Goal: Task Accomplishment & Management: Manage account settings

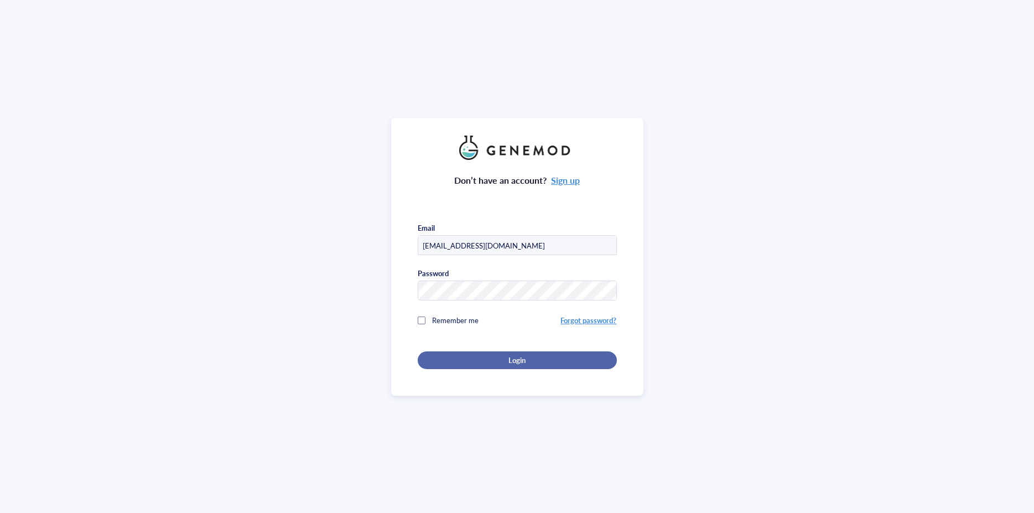
type input "[EMAIL_ADDRESS][DOMAIN_NAME]"
click at [524, 355] on div "Login" at bounding box center [517, 360] width 164 height 10
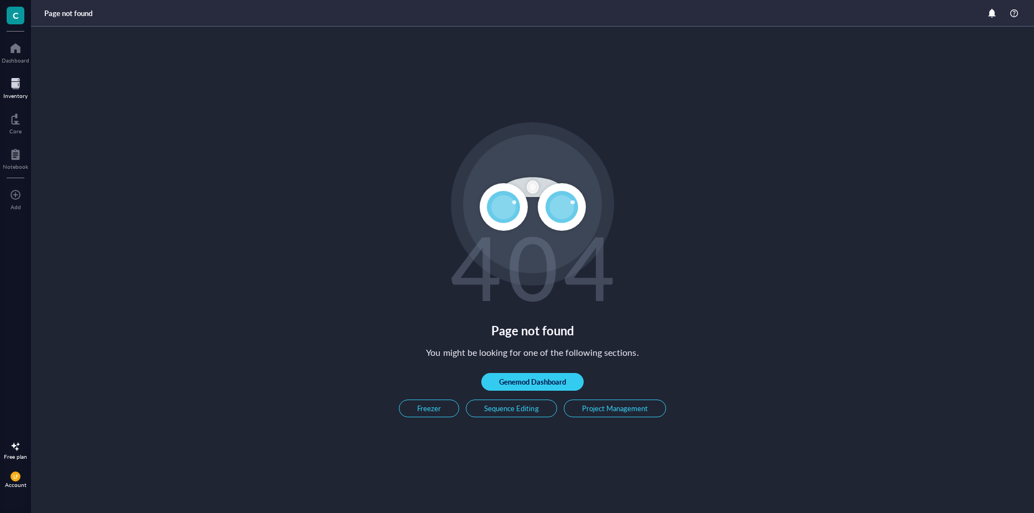
click at [22, 93] on div "Inventory" at bounding box center [15, 95] width 24 height 7
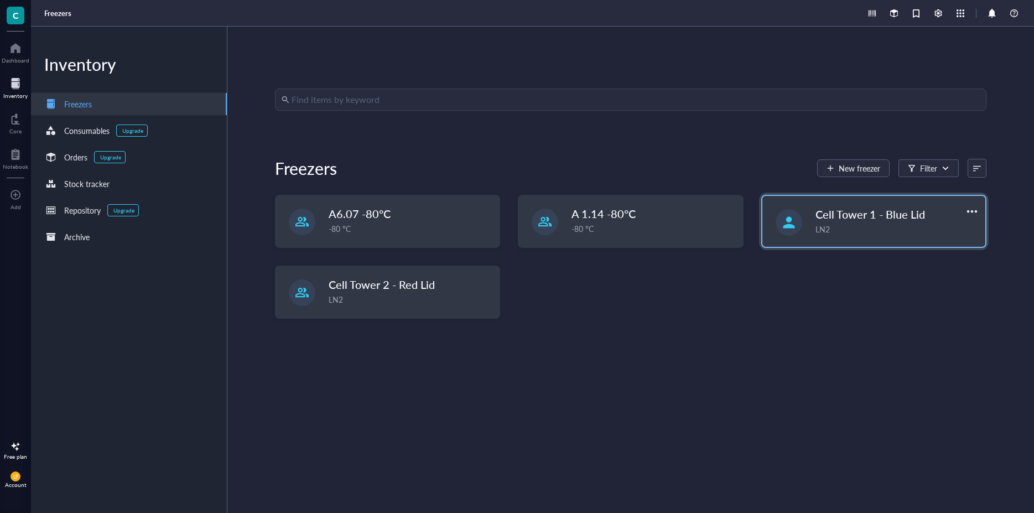
click at [851, 215] on span "Cell Tower 1 - Blue Lid" at bounding box center [870, 213] width 110 height 15
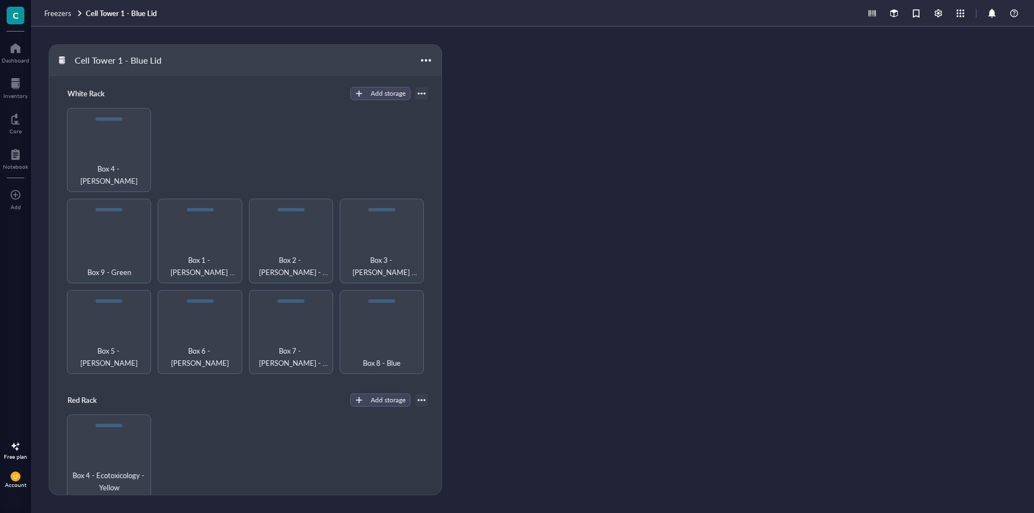
scroll to position [770, 0]
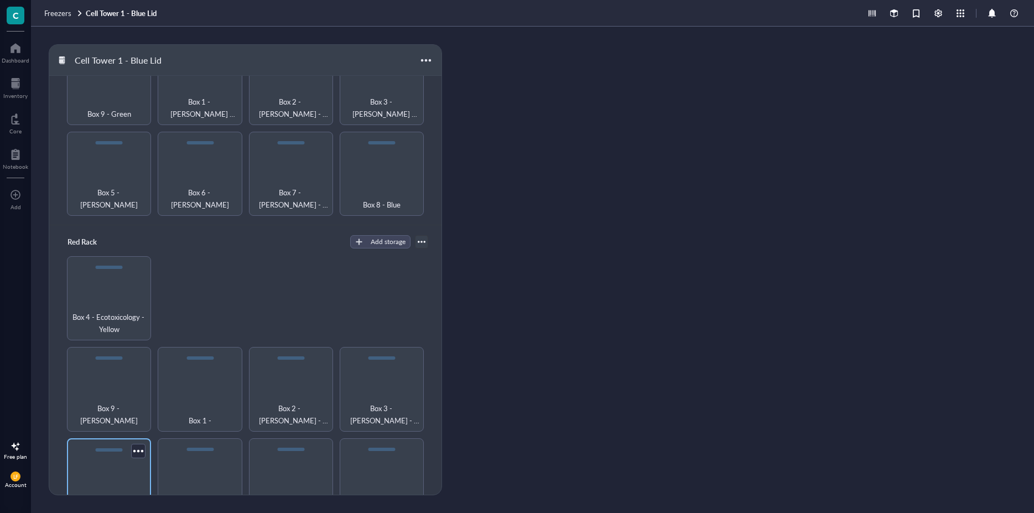
click at [92, 492] on span "Box 5 - HEK/MG63 - Blue" at bounding box center [108, 504] width 73 height 24
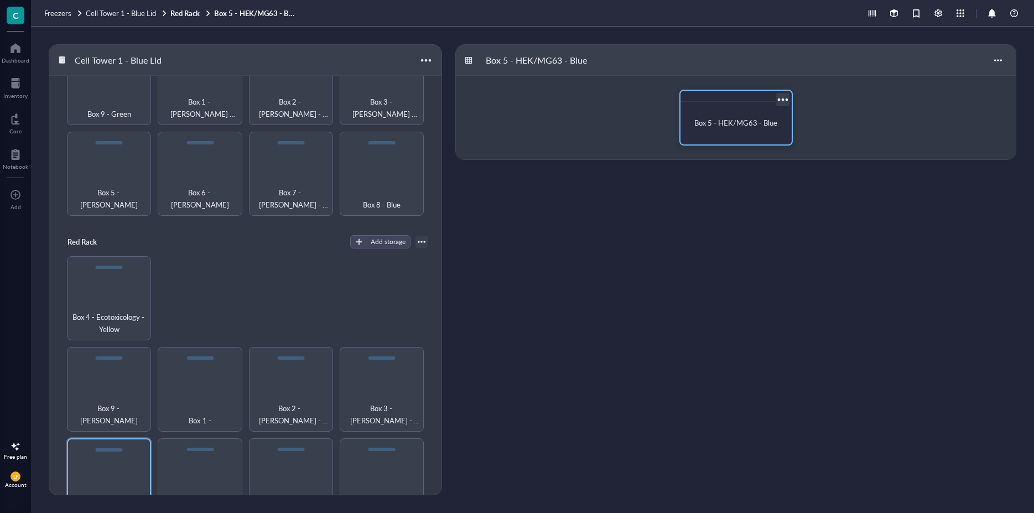
click at [744, 126] on span "Box 5 - HEK/MG63 - Blue" at bounding box center [735, 122] width 83 height 11
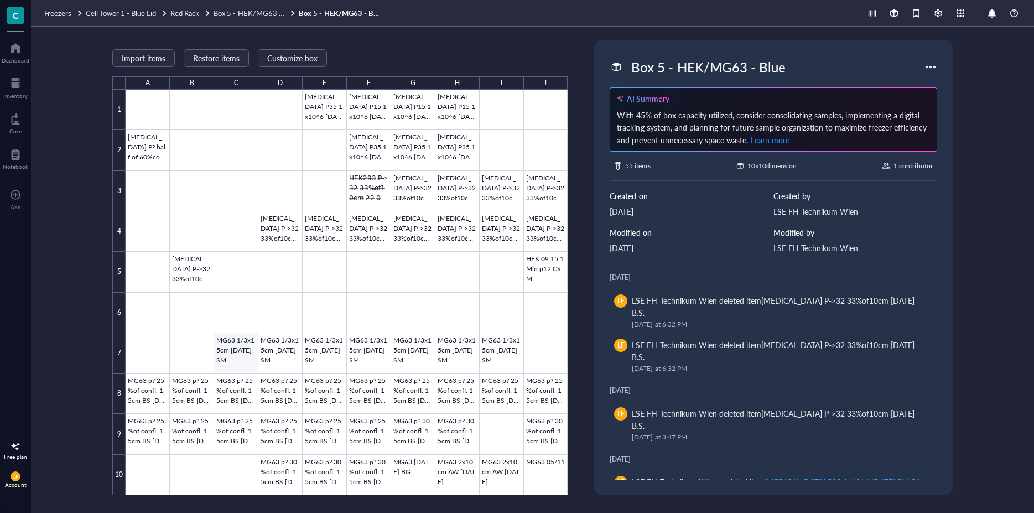
click at [224, 357] on div at bounding box center [347, 292] width 442 height 405
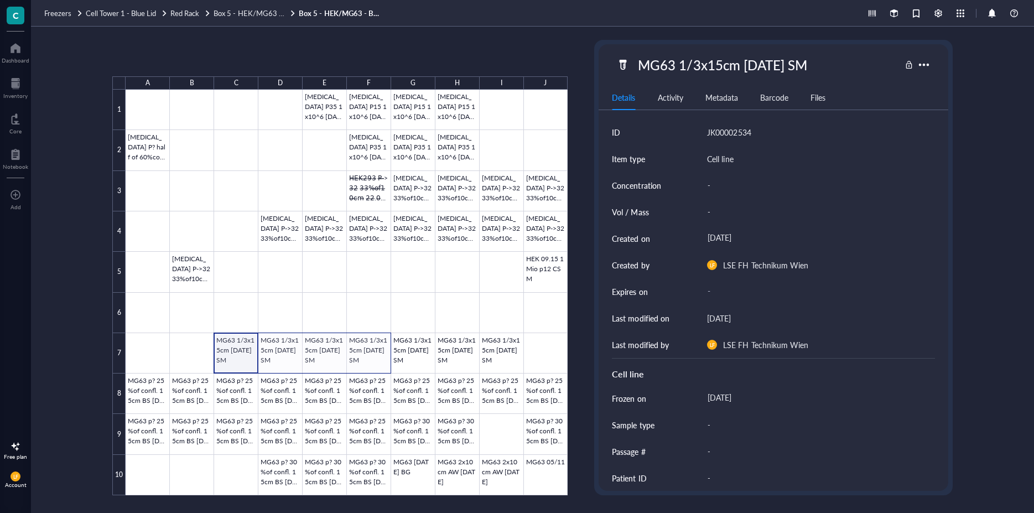
click at [361, 352] on div at bounding box center [347, 292] width 442 height 405
drag, startPoint x: 246, startPoint y: 348, endPoint x: 335, endPoint y: 341, distance: 89.3
click at [246, 347] on div at bounding box center [347, 292] width 442 height 405
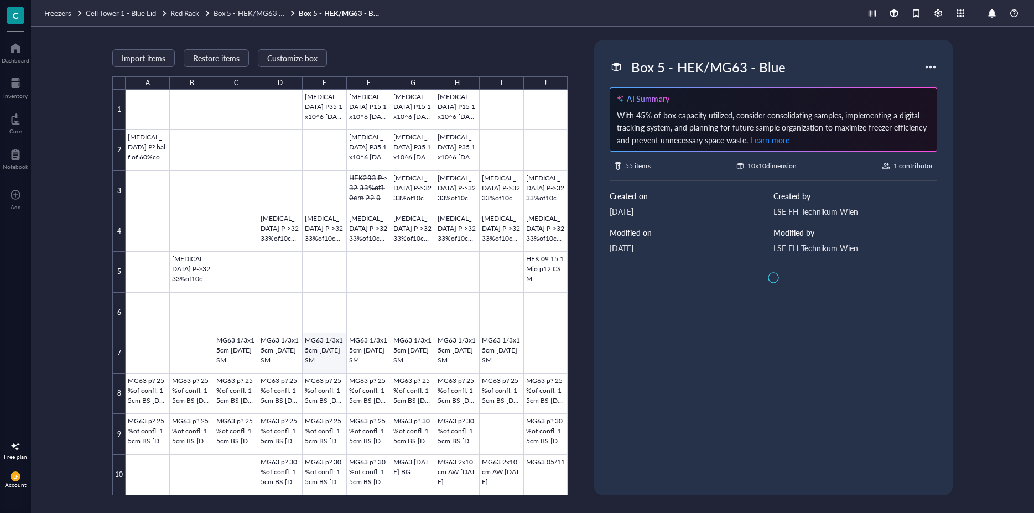
click at [335, 341] on div at bounding box center [347, 292] width 442 height 405
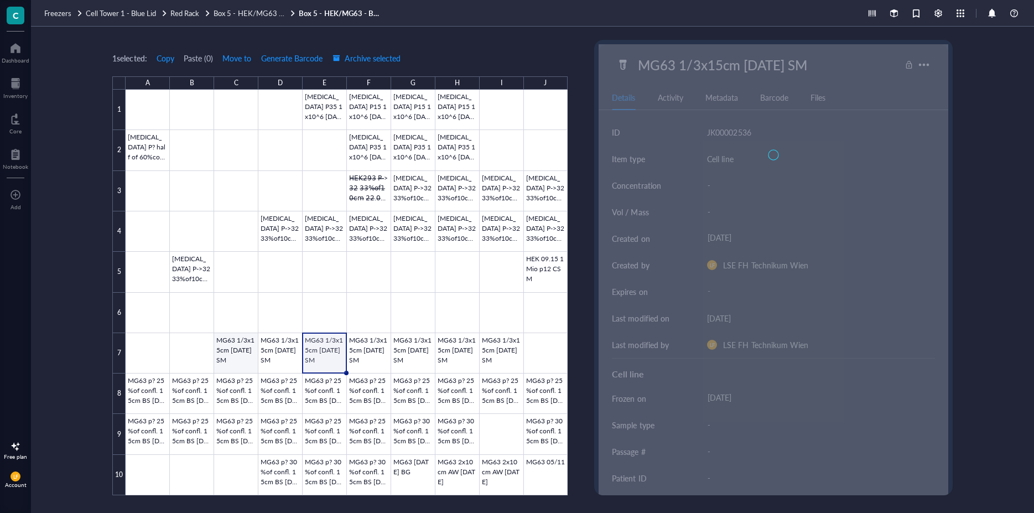
click at [236, 358] on div at bounding box center [347, 292] width 442 height 405
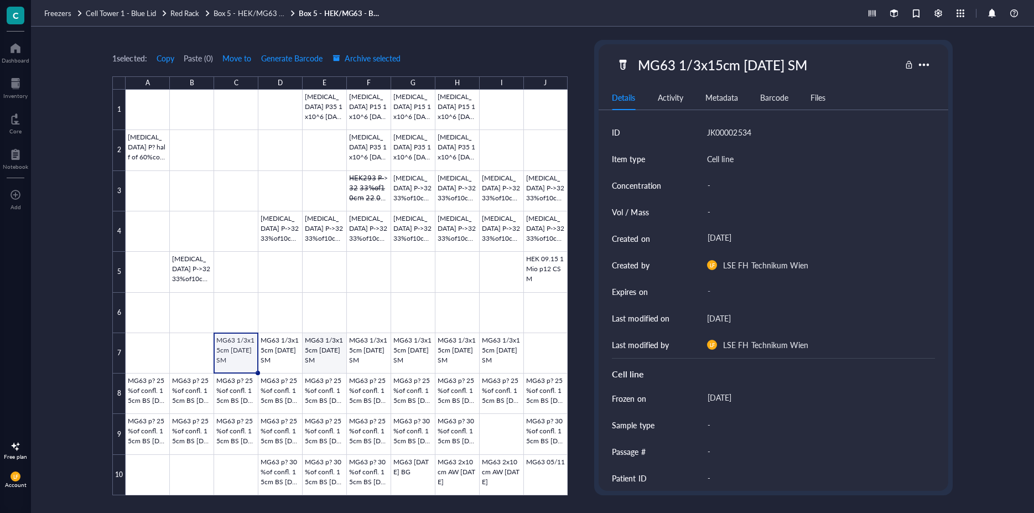
click at [335, 371] on div at bounding box center [347, 292] width 442 height 405
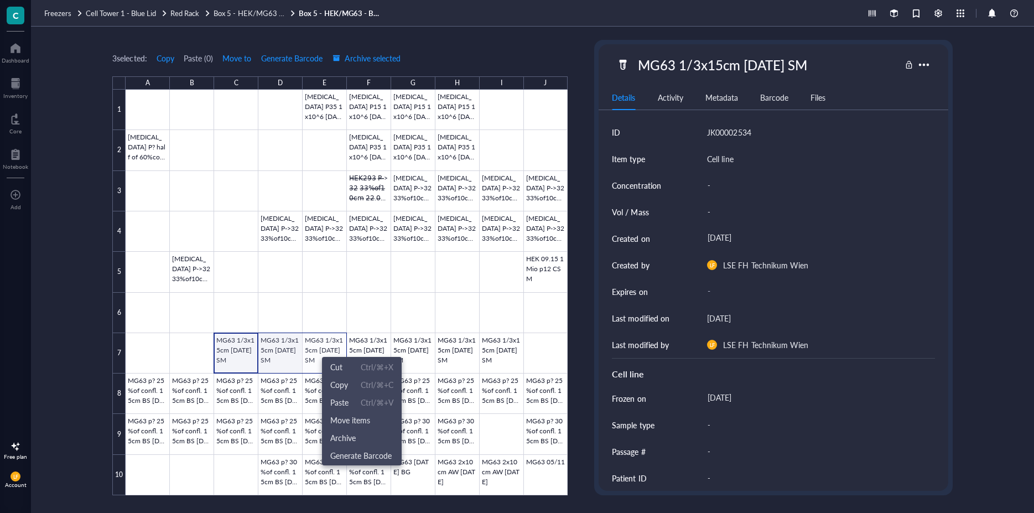
click at [231, 342] on div at bounding box center [347, 292] width 442 height 405
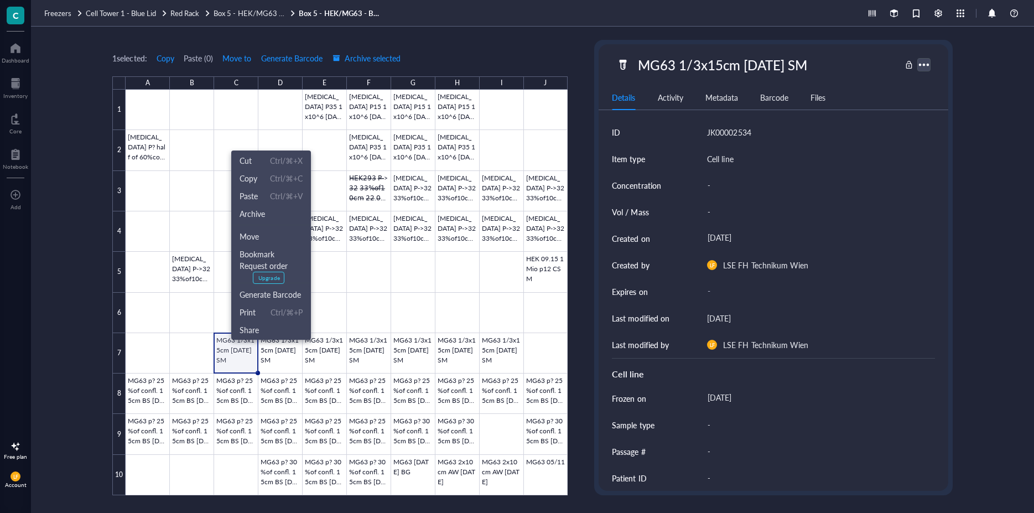
click at [925, 65] on div at bounding box center [924, 64] width 16 height 16
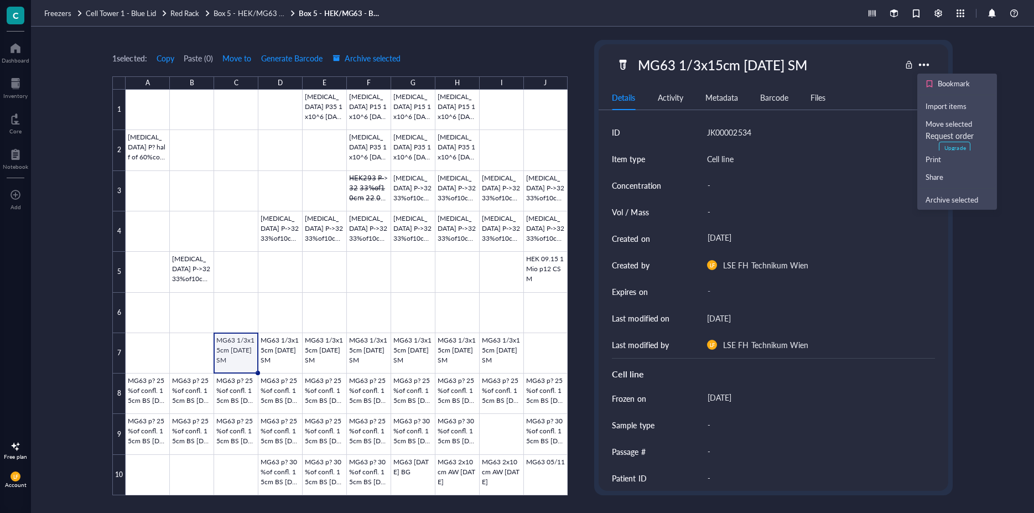
click at [1032, 414] on div "1 selected: Copy Paste ( 0 ) Move to Generate Barcode Archive selected A B C D …" at bounding box center [532, 270] width 1003 height 486
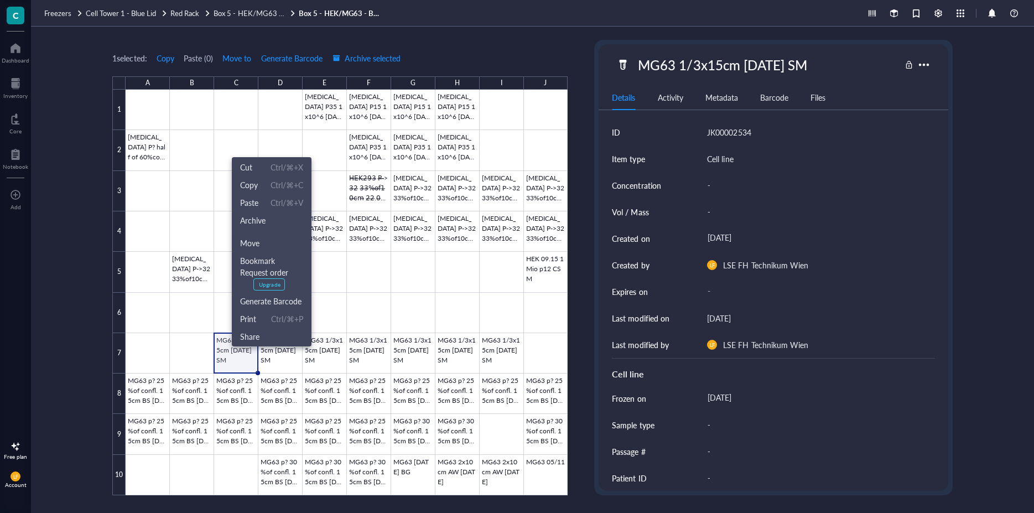
click at [236, 347] on div at bounding box center [347, 292] width 442 height 405
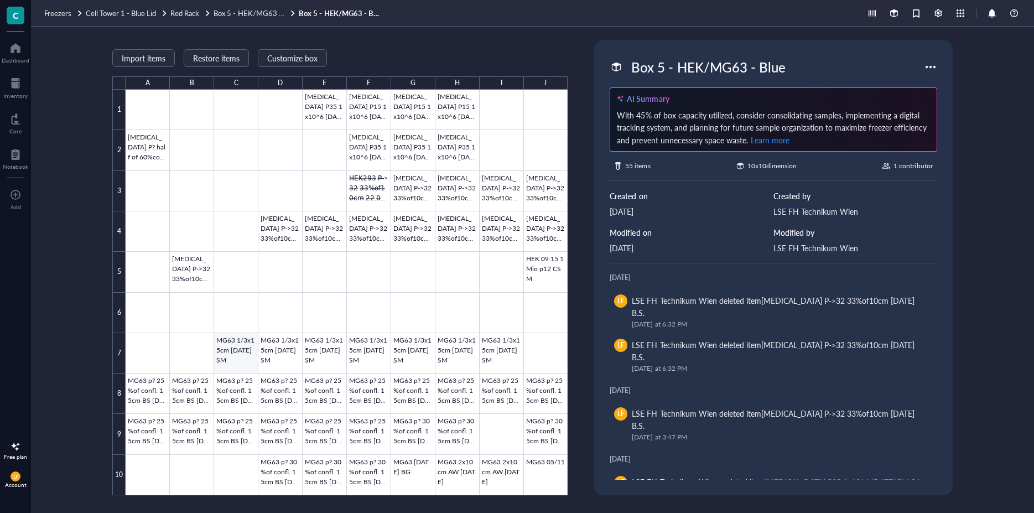
click at [243, 341] on div at bounding box center [347, 292] width 442 height 405
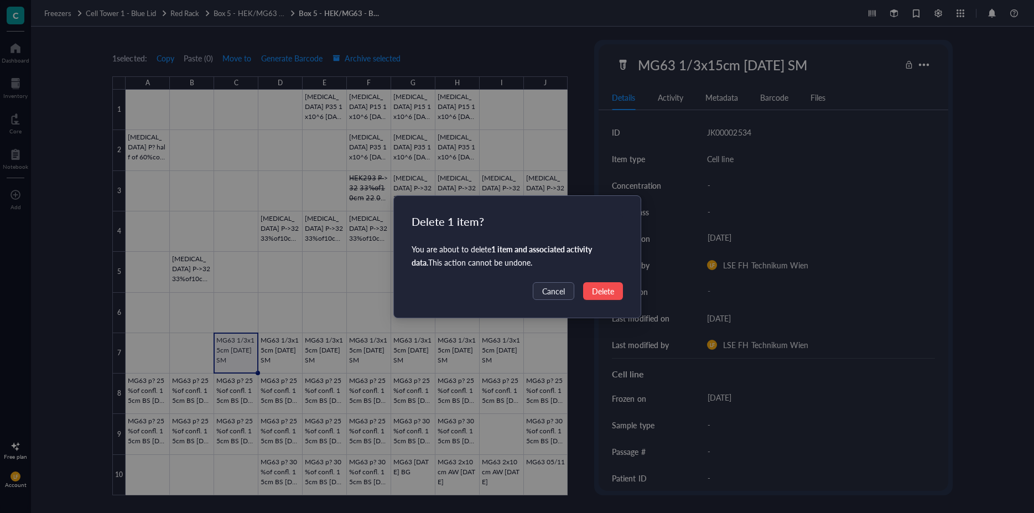
click at [596, 293] on span "Delete" at bounding box center [603, 291] width 22 height 12
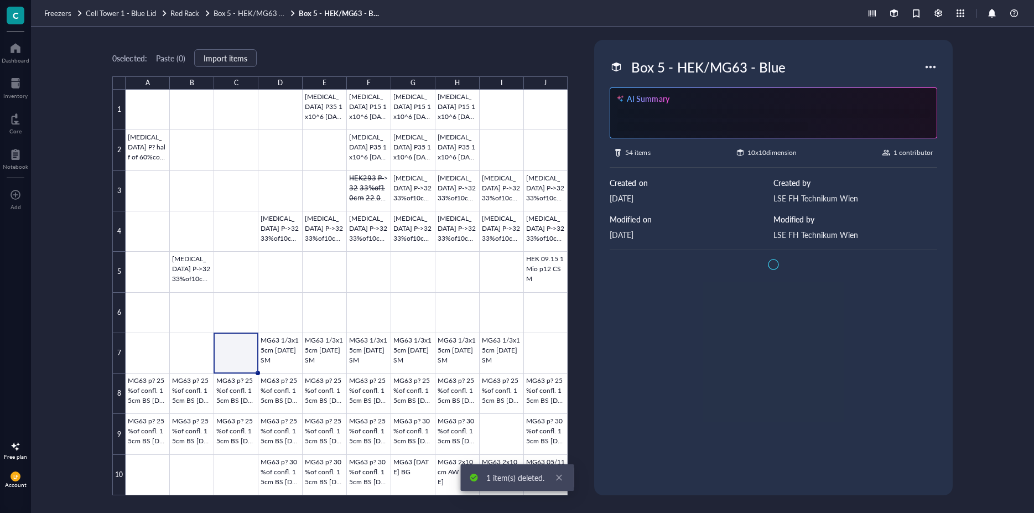
click at [276, 358] on div at bounding box center [347, 292] width 442 height 405
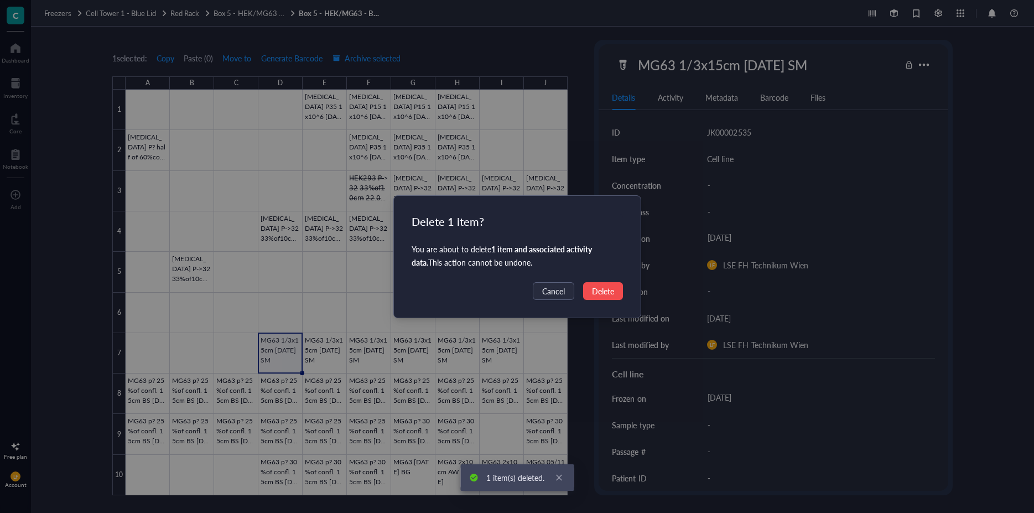
click at [611, 293] on span "Delete" at bounding box center [603, 291] width 22 height 12
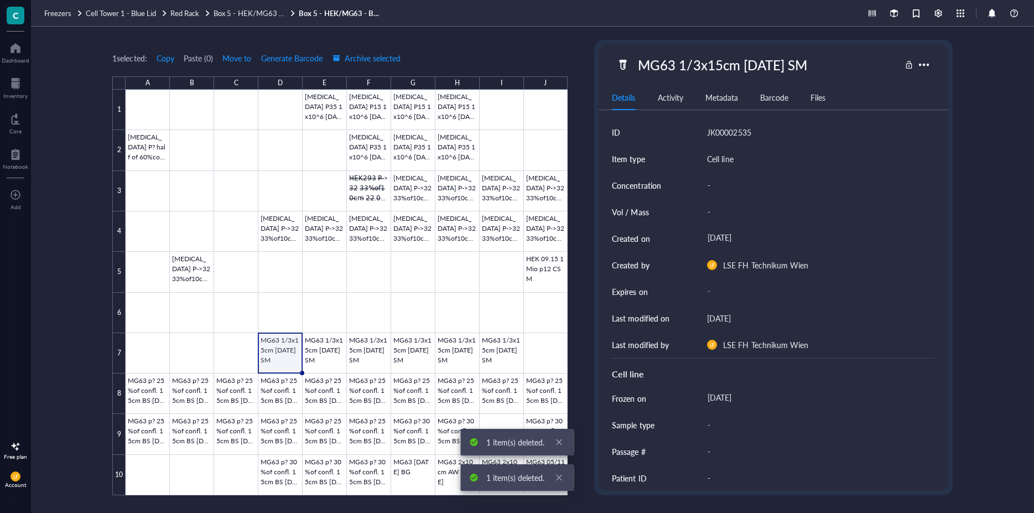
click at [324, 353] on div at bounding box center [347, 292] width 442 height 405
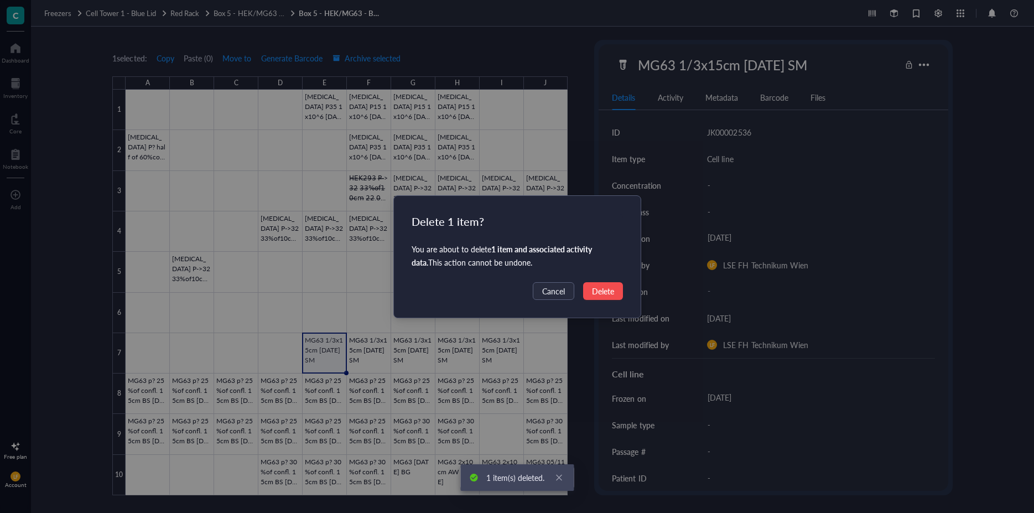
click at [605, 290] on span "Delete" at bounding box center [603, 291] width 22 height 12
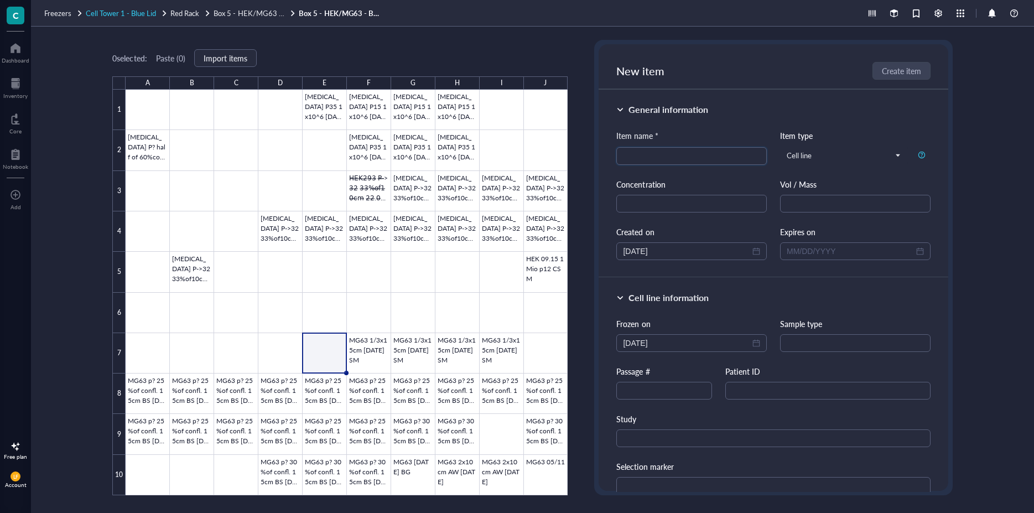
click at [116, 8] on span "Cell Tower 1 - Blue Lid" at bounding box center [121, 13] width 70 height 11
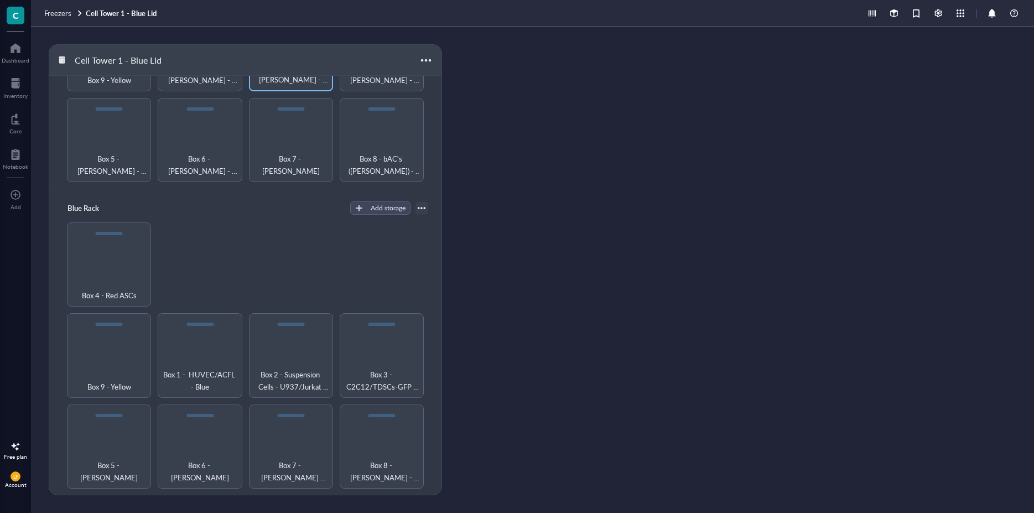
scroll to position [209, 0]
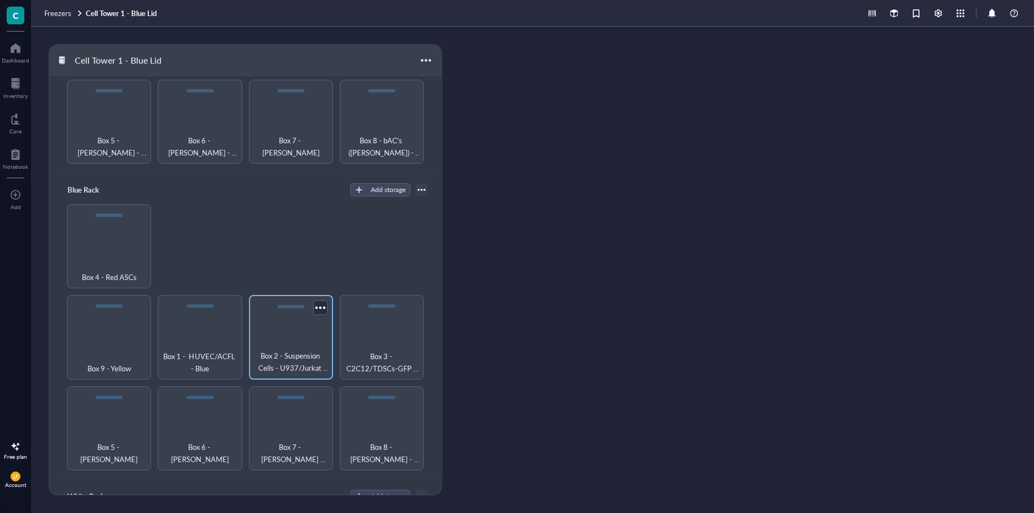
click at [268, 326] on div "Box 2 - Suspension Cells - U937/Jurkat T/NTERA-2/MM6 Yellow" at bounding box center [291, 337] width 84 height 84
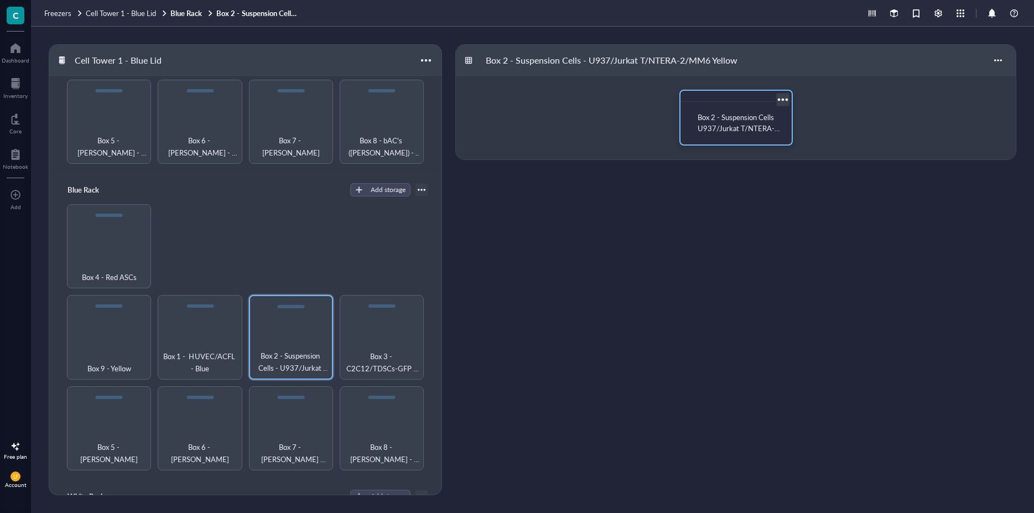
click at [730, 128] on span "Box 2 - Suspension Cells U937/Jurkat T/NTERA-2/MM6- Yellow" at bounding box center [739, 128] width 82 height 33
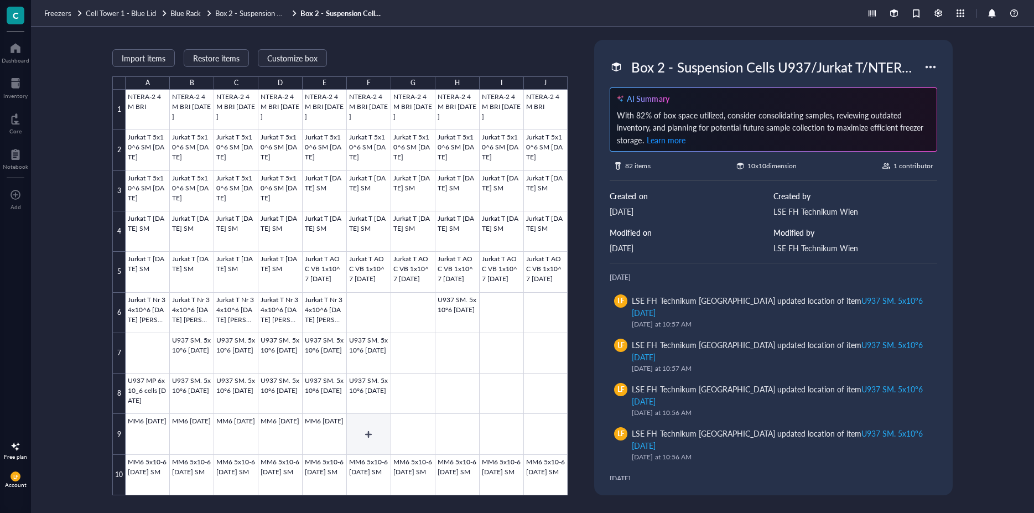
click at [357, 431] on div at bounding box center [347, 292] width 442 height 405
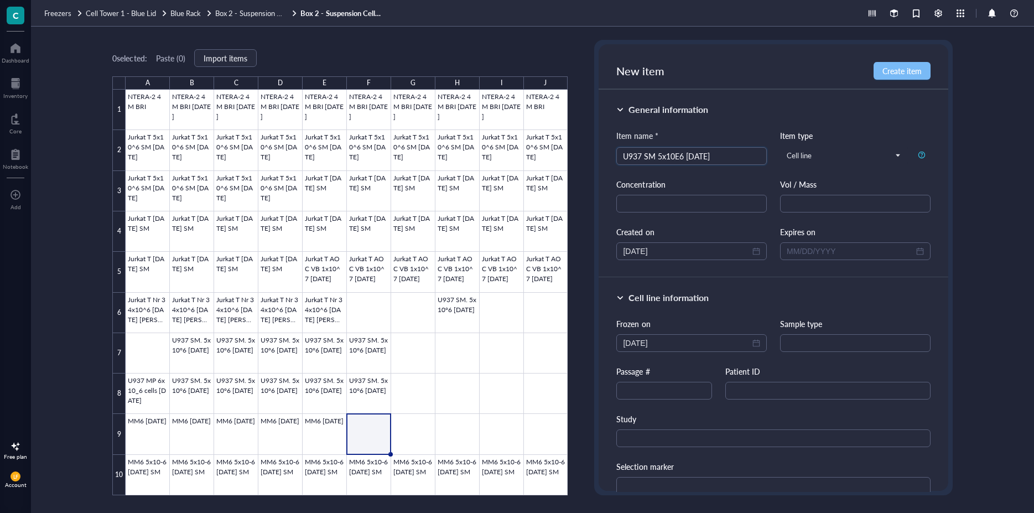
type input "U937 SM 5x10E6 [DATE]"
click at [913, 67] on span "Create item" at bounding box center [901, 70] width 39 height 9
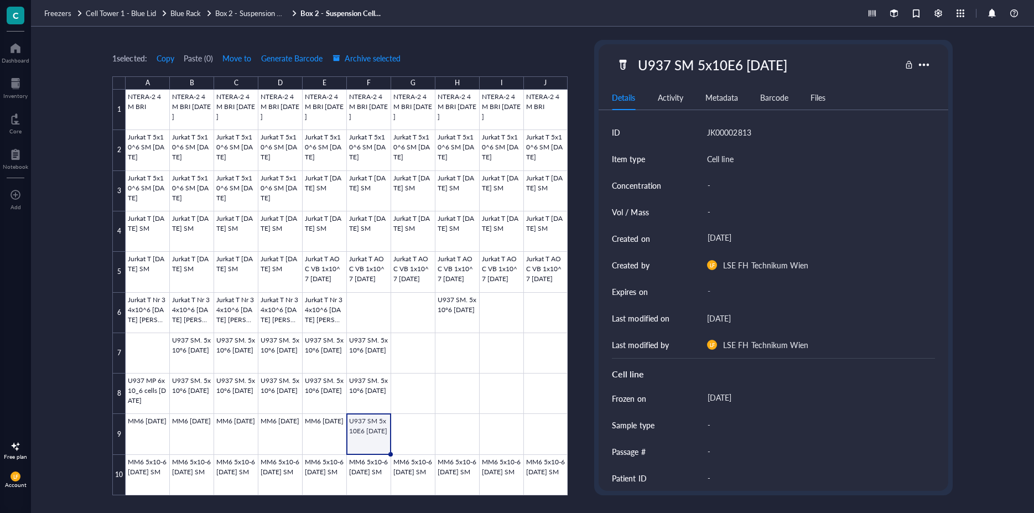
click at [377, 426] on div at bounding box center [347, 292] width 442 height 405
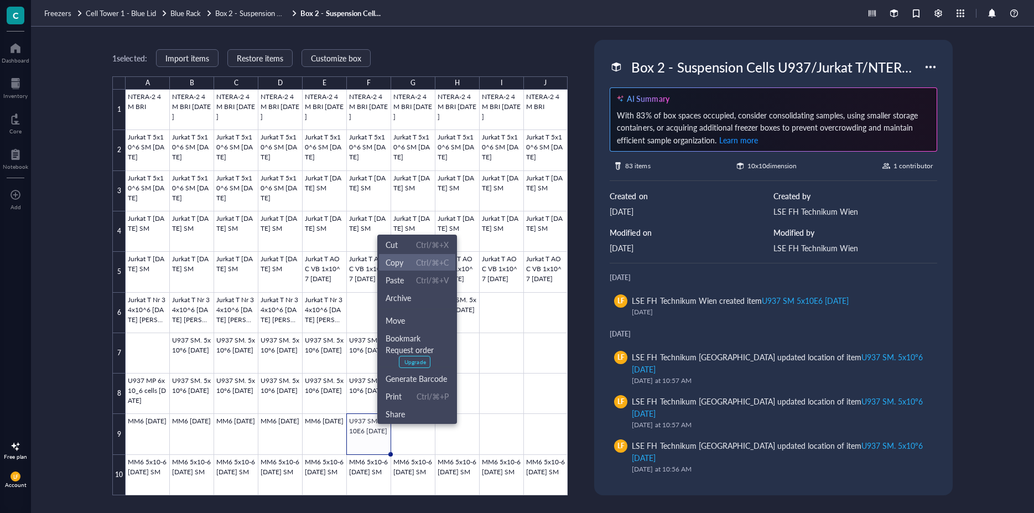
click at [417, 259] on span "Ctrl/⌘+C" at bounding box center [432, 262] width 33 height 12
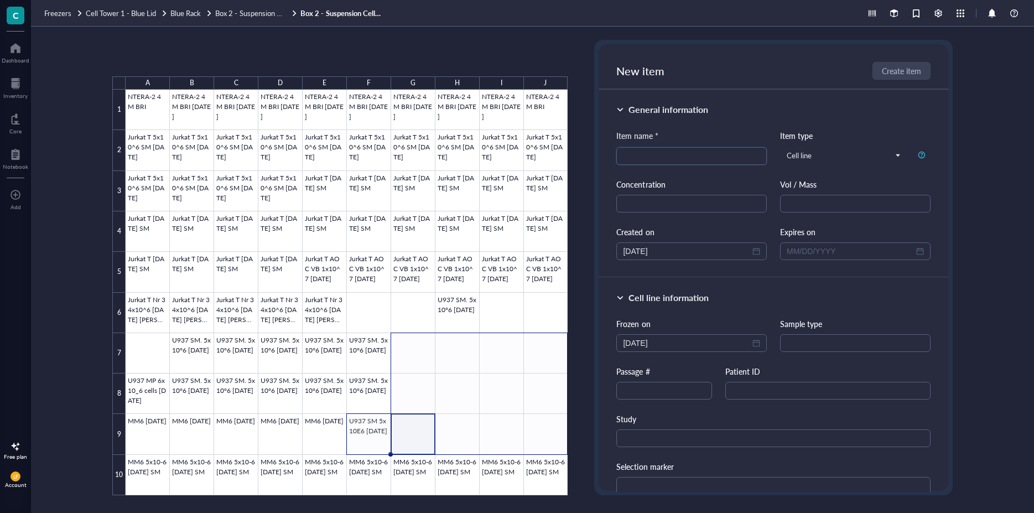
drag, startPoint x: 461, startPoint y: 441, endPoint x: 556, endPoint y: 357, distance: 126.6
click at [556, 357] on div at bounding box center [347, 292] width 442 height 405
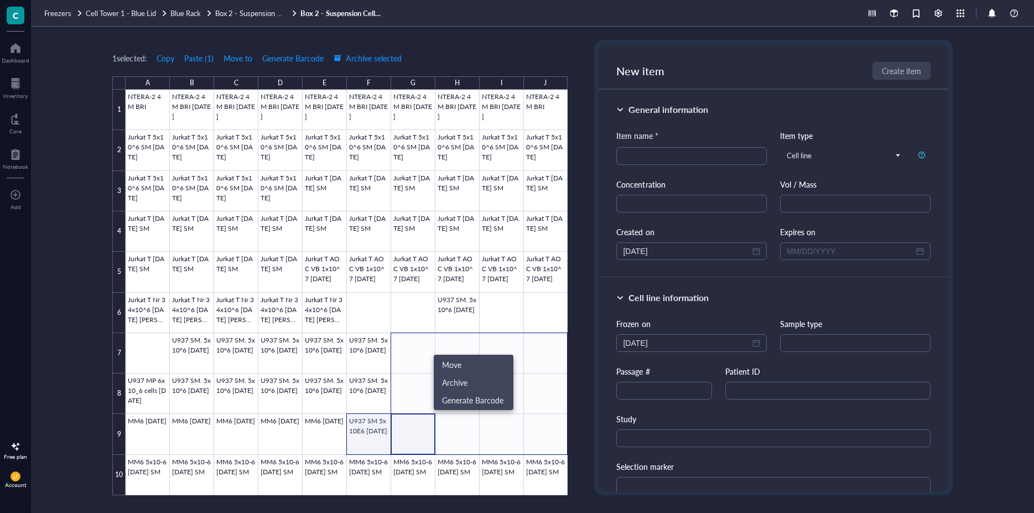
click at [366, 434] on div at bounding box center [347, 292] width 442 height 405
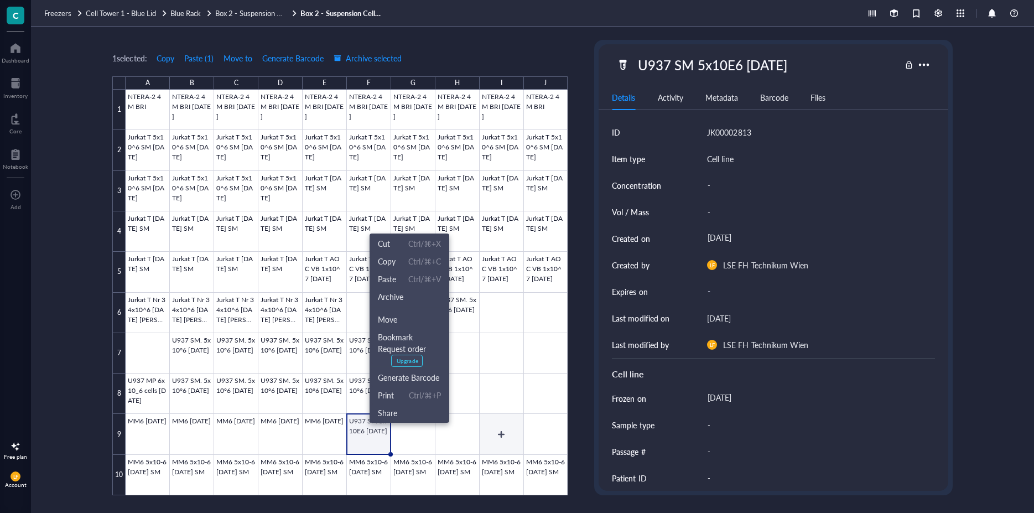
drag, startPoint x: 491, startPoint y: 428, endPoint x: 398, endPoint y: 429, distance: 93.5
click at [492, 428] on div at bounding box center [347, 292] width 442 height 405
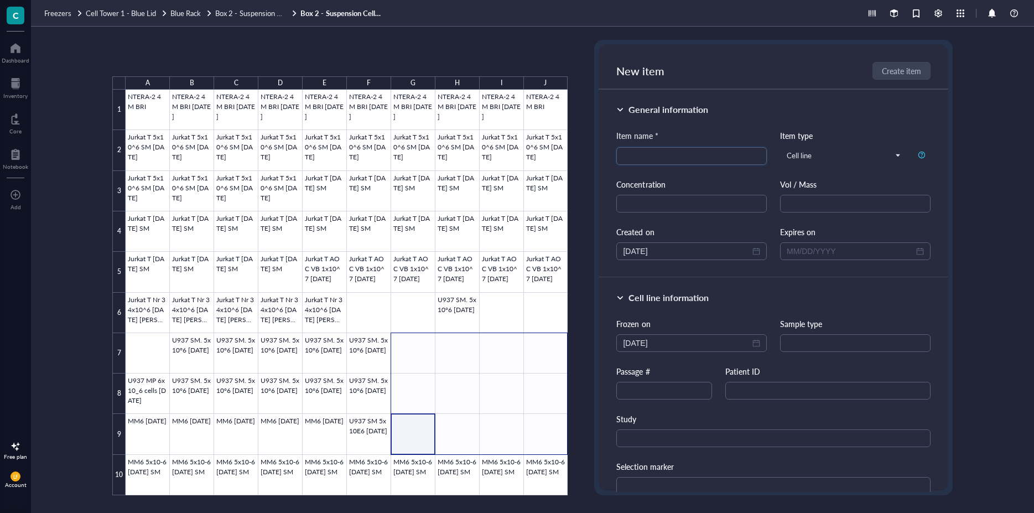
drag, startPoint x: 402, startPoint y: 433, endPoint x: 550, endPoint y: 353, distance: 167.8
click at [550, 353] on div at bounding box center [347, 292] width 442 height 405
type input "U937 SM 5x10E6 [DATE]"
click at [903, 74] on span "Create item" at bounding box center [901, 70] width 39 height 9
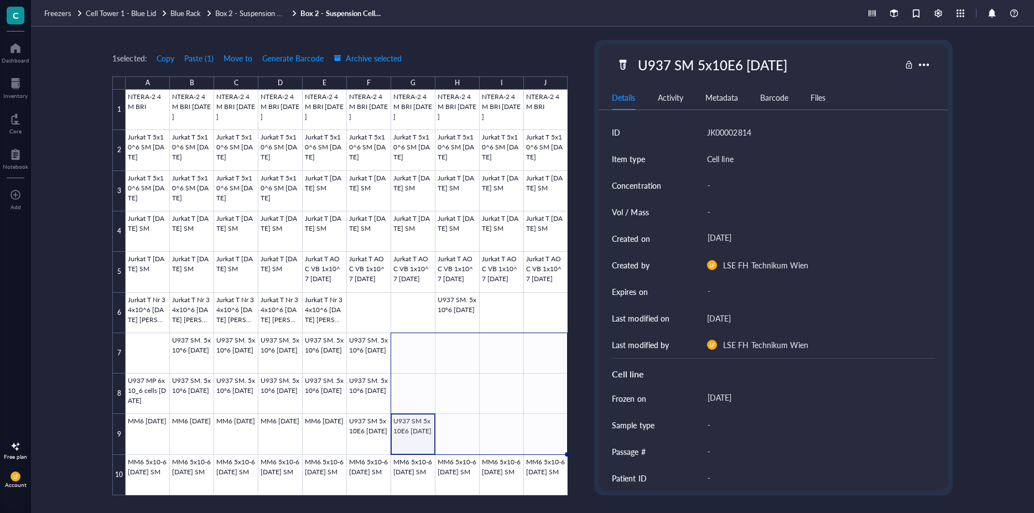
click at [403, 424] on div at bounding box center [347, 292] width 442 height 405
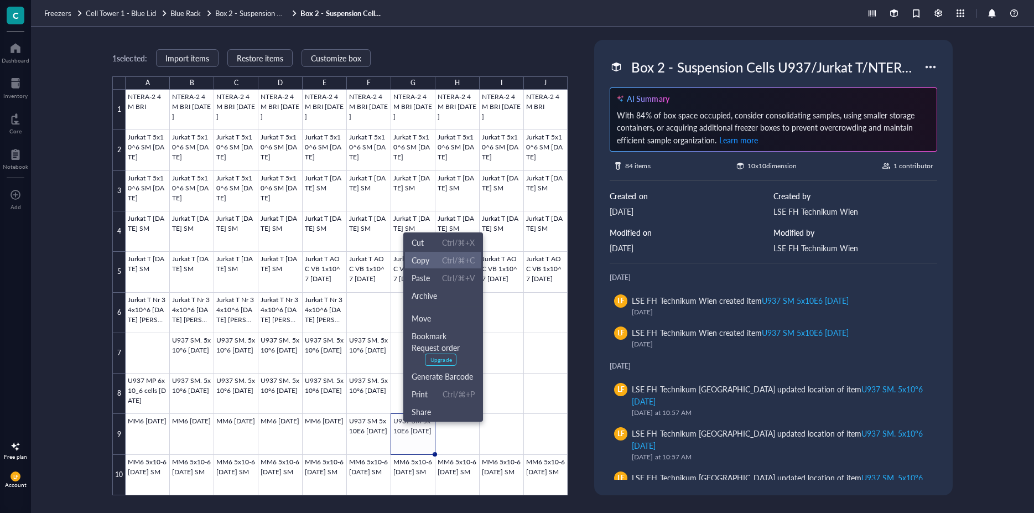
click at [426, 256] on span "Copy" at bounding box center [421, 260] width 18 height 12
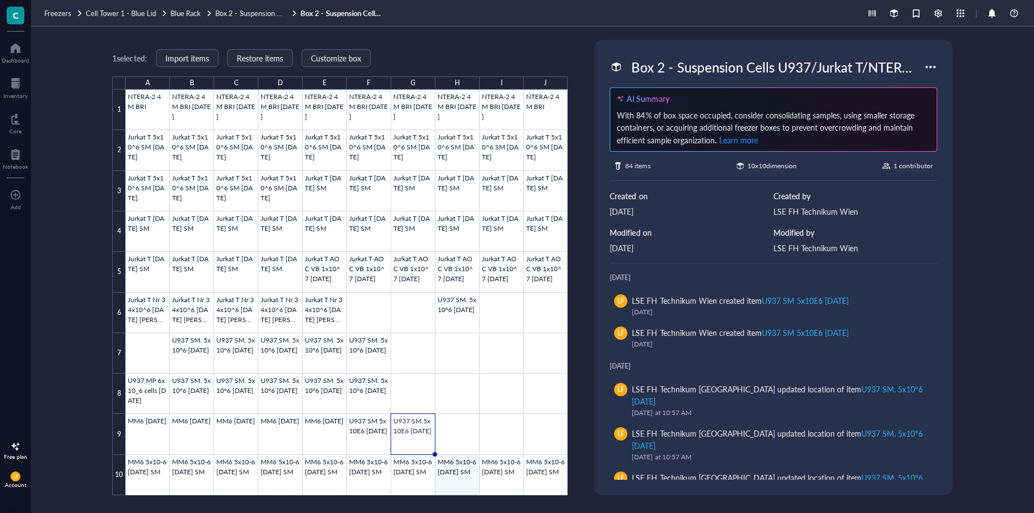
click at [460, 430] on div at bounding box center [347, 292] width 442 height 405
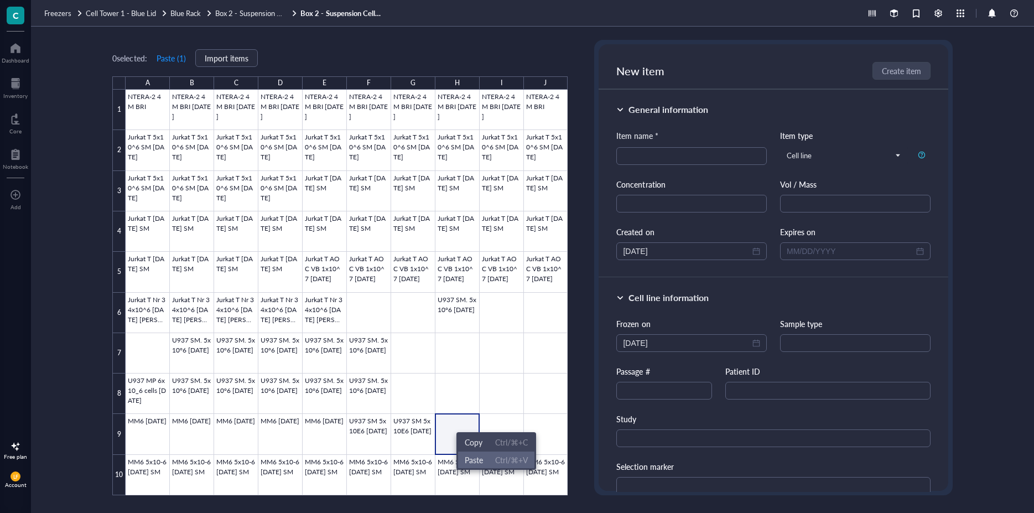
click at [472, 461] on span "Paste" at bounding box center [474, 460] width 18 height 12
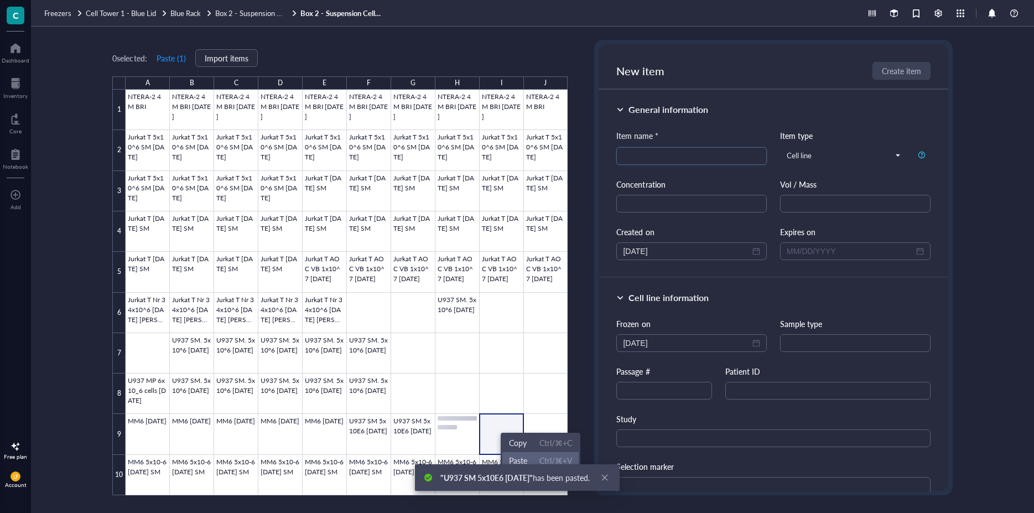
click at [516, 458] on span "Paste" at bounding box center [518, 460] width 18 height 12
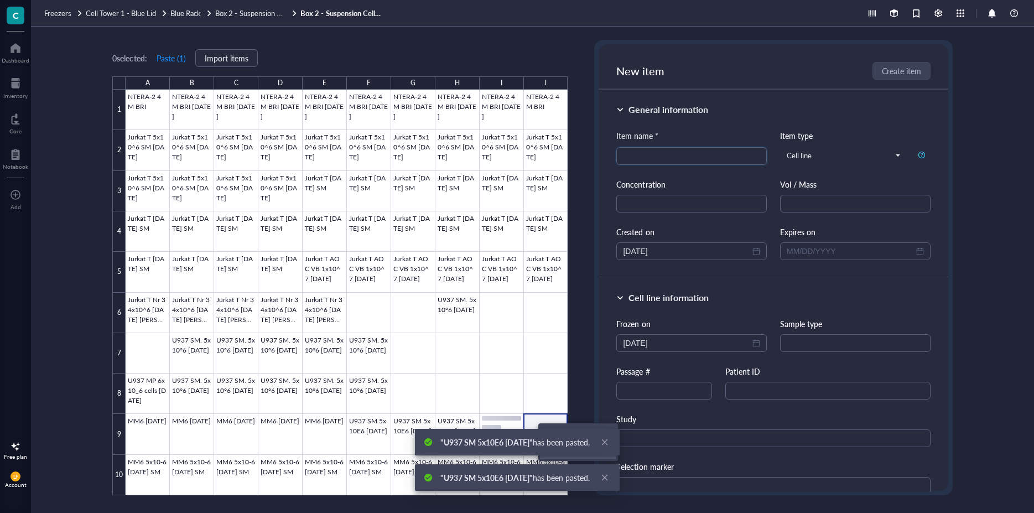
click at [547, 447] on span ""U937 SM 5x10E6 [DATE]" has been pasted." at bounding box center [514, 441] width 149 height 11
click at [552, 411] on span "Paste" at bounding box center [552, 412] width 18 height 12
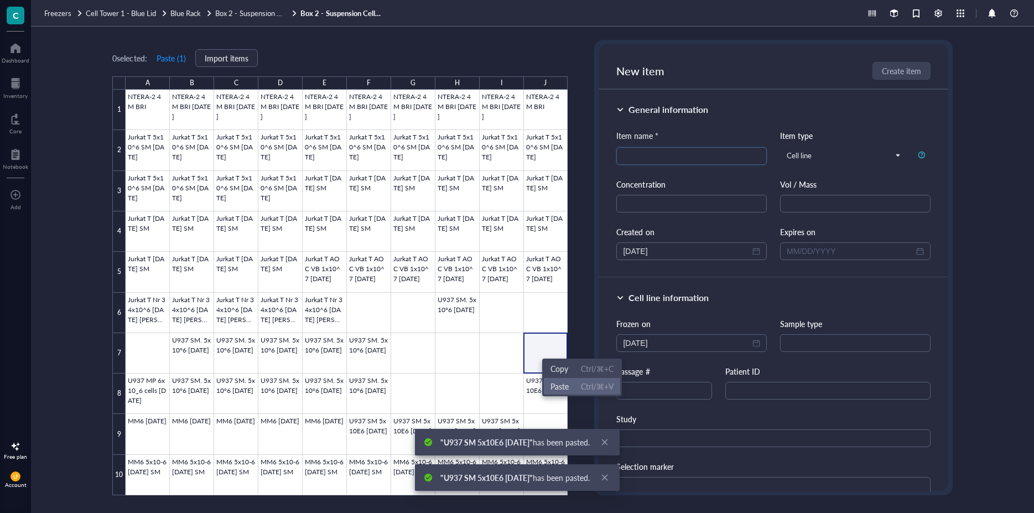
click at [563, 384] on span "Paste" at bounding box center [559, 386] width 18 height 12
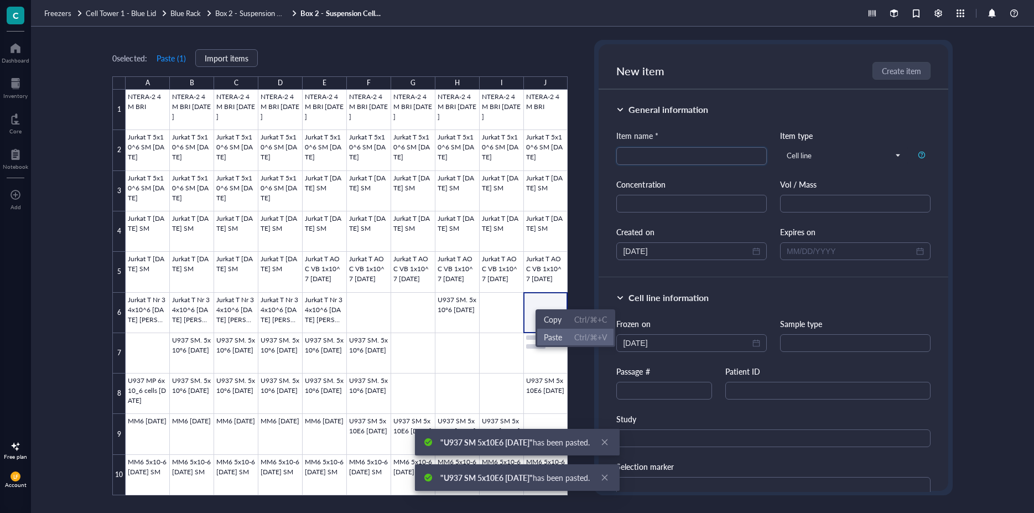
click at [555, 333] on span "Paste" at bounding box center [553, 337] width 18 height 12
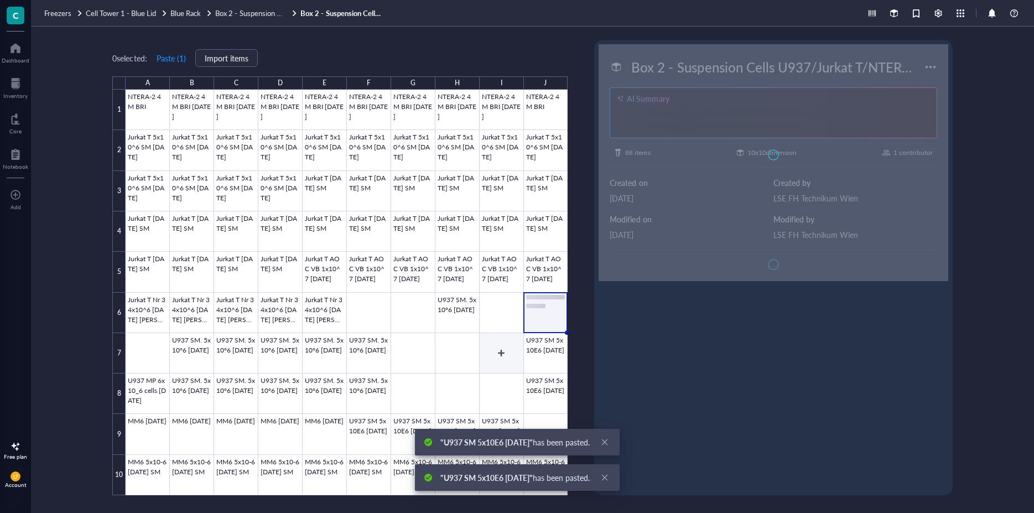
click at [508, 309] on div at bounding box center [347, 292] width 442 height 405
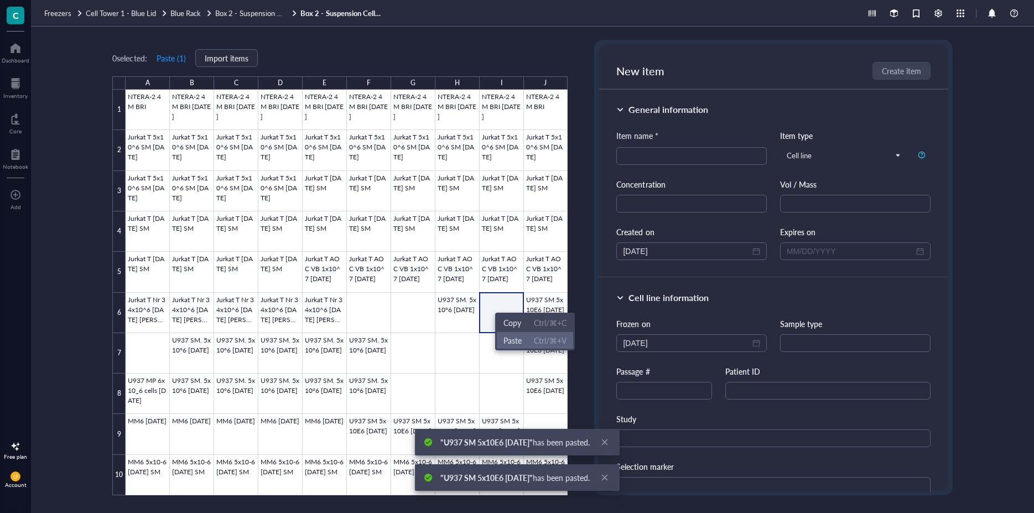
click at [518, 335] on span "Paste" at bounding box center [512, 340] width 18 height 12
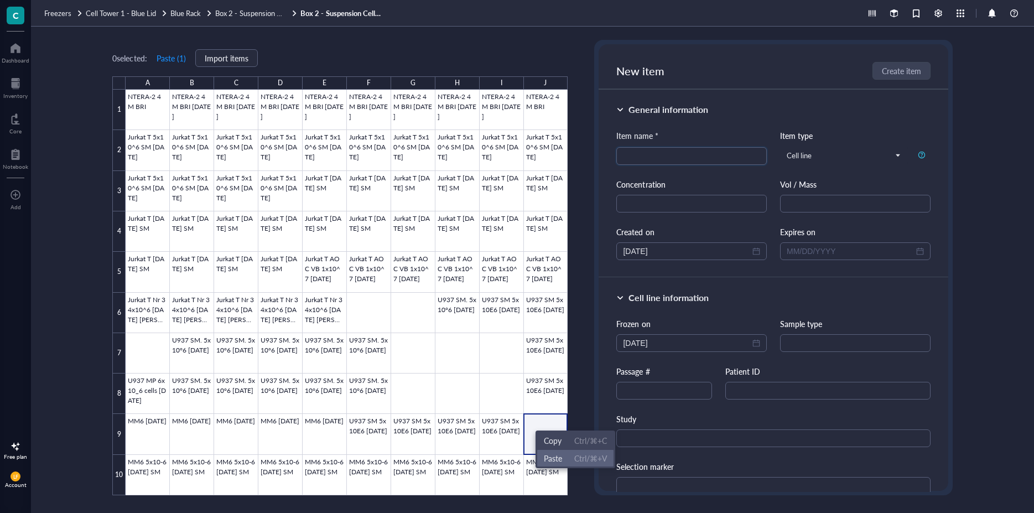
click at [552, 460] on span "Paste" at bounding box center [553, 458] width 18 height 12
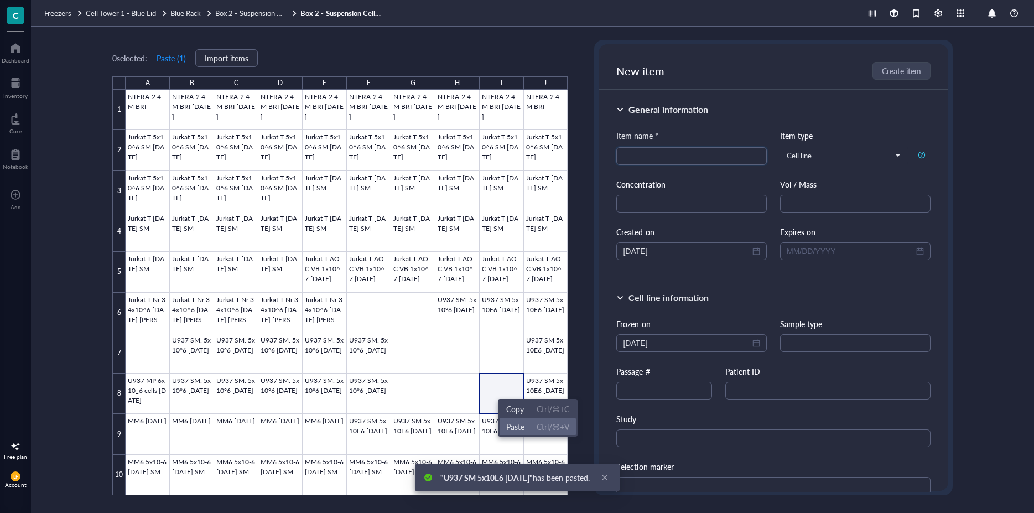
click at [517, 420] on span "Paste" at bounding box center [515, 426] width 18 height 12
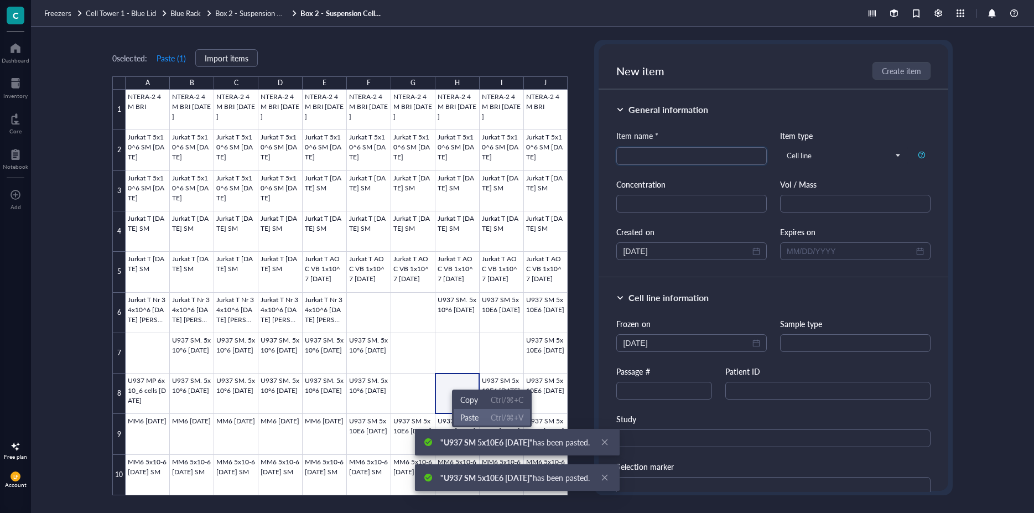
click at [482, 410] on li "Paste Ctrl/⌘+V" at bounding box center [491, 417] width 77 height 18
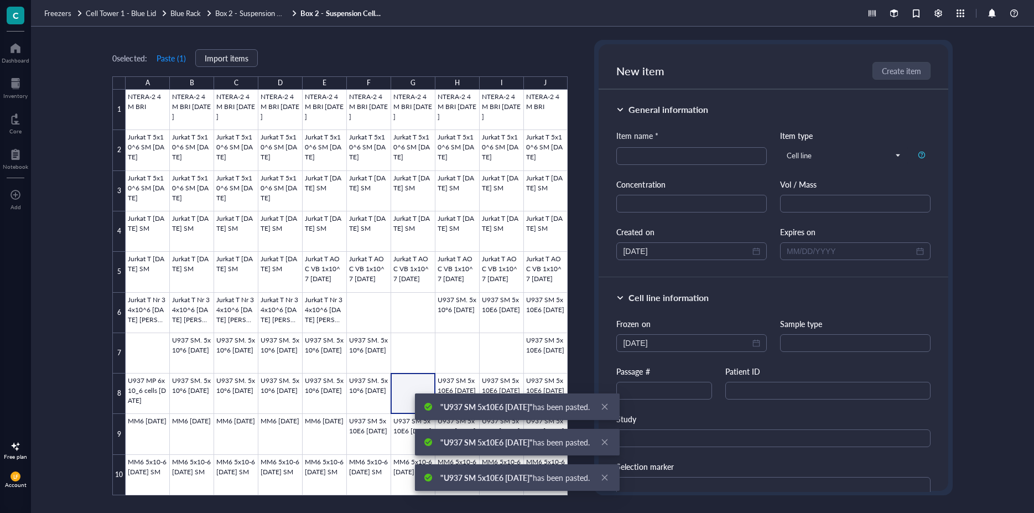
click at [442, 420] on div ""U937 SM 5x10E6 [DATE]" has been pasted." at bounding box center [517, 406] width 205 height 27
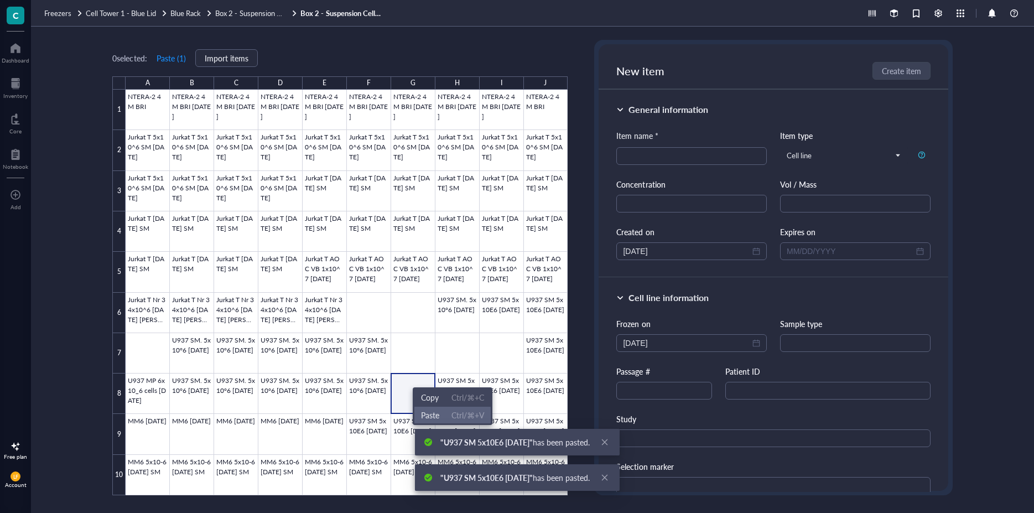
click at [434, 409] on span "Paste" at bounding box center [430, 415] width 18 height 12
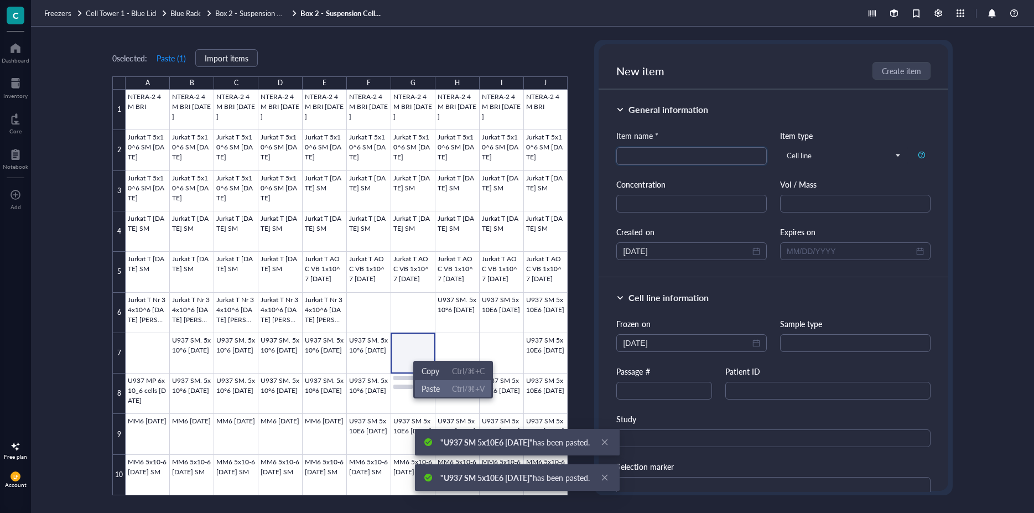
click at [433, 390] on span "Paste" at bounding box center [431, 388] width 18 height 12
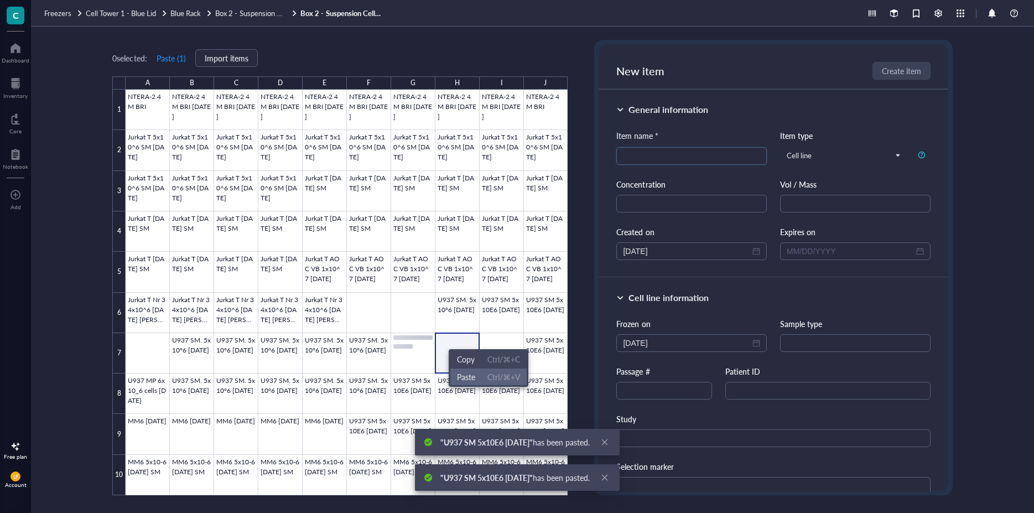
click at [468, 375] on span "Paste" at bounding box center [466, 377] width 18 height 12
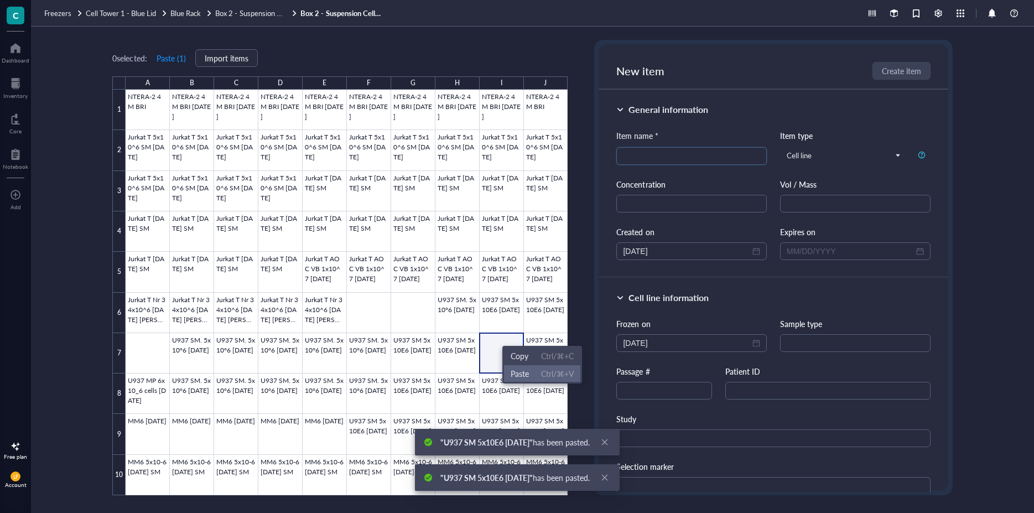
click at [521, 375] on span "Paste" at bounding box center [520, 373] width 18 height 12
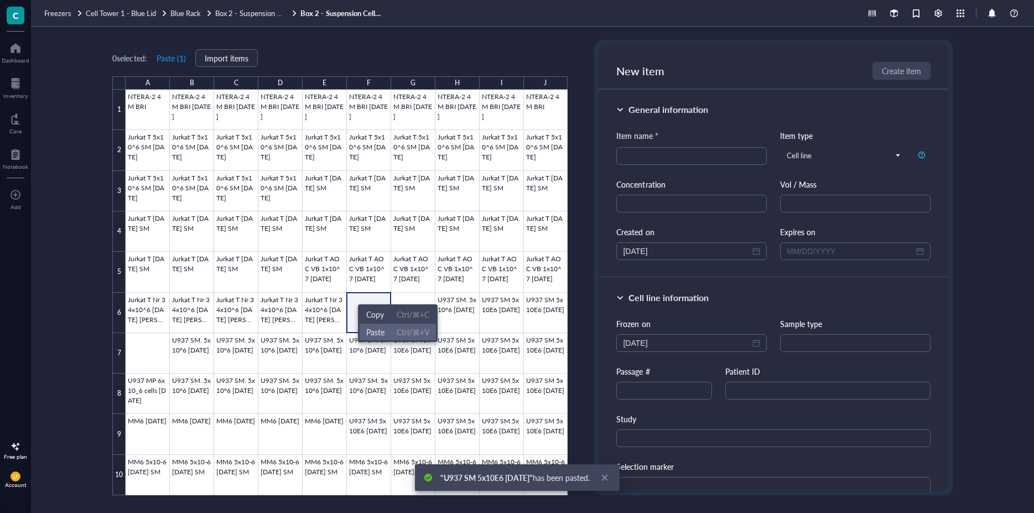
click at [387, 332] on span "Paste Ctrl/⌘+V" at bounding box center [397, 332] width 63 height 12
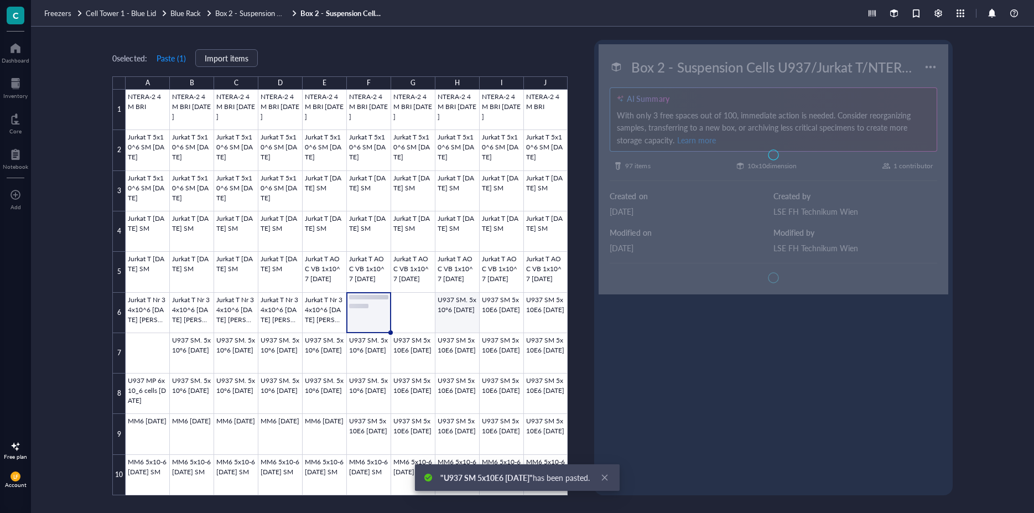
click at [451, 306] on div at bounding box center [347, 292] width 442 height 405
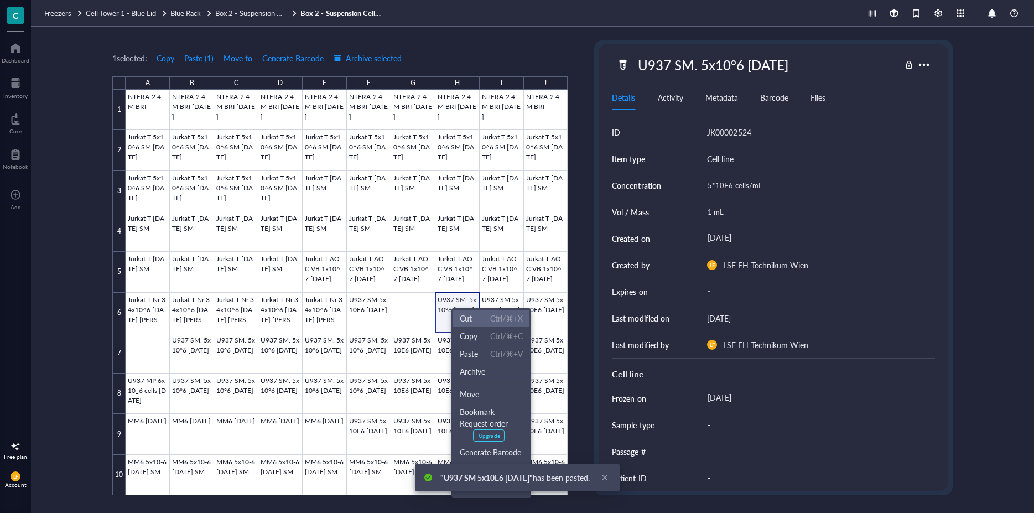
click at [478, 318] on span "Cut Ctrl/⌘+X" at bounding box center [491, 318] width 63 height 12
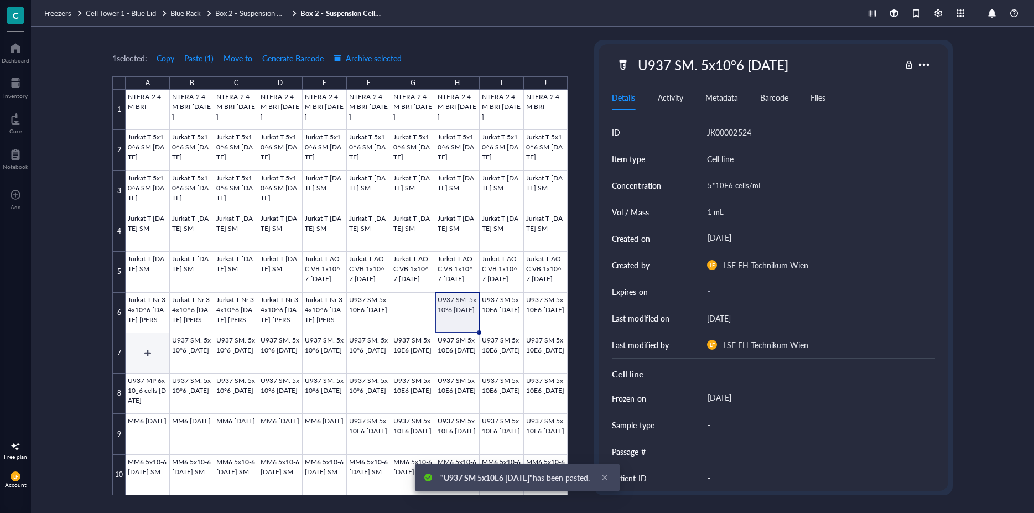
click at [139, 351] on div at bounding box center [347, 292] width 442 height 405
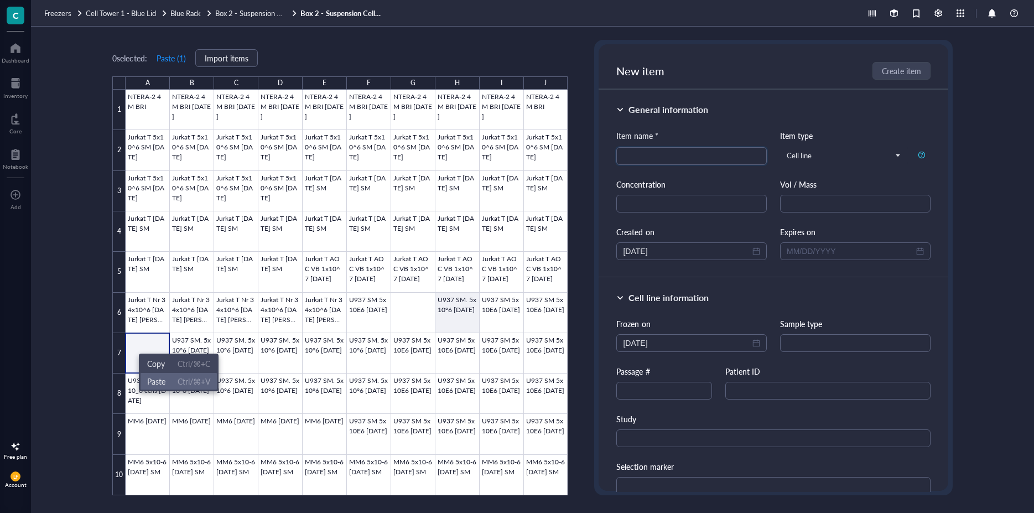
click at [173, 384] on span "Paste Ctrl/⌘+V" at bounding box center [178, 381] width 63 height 12
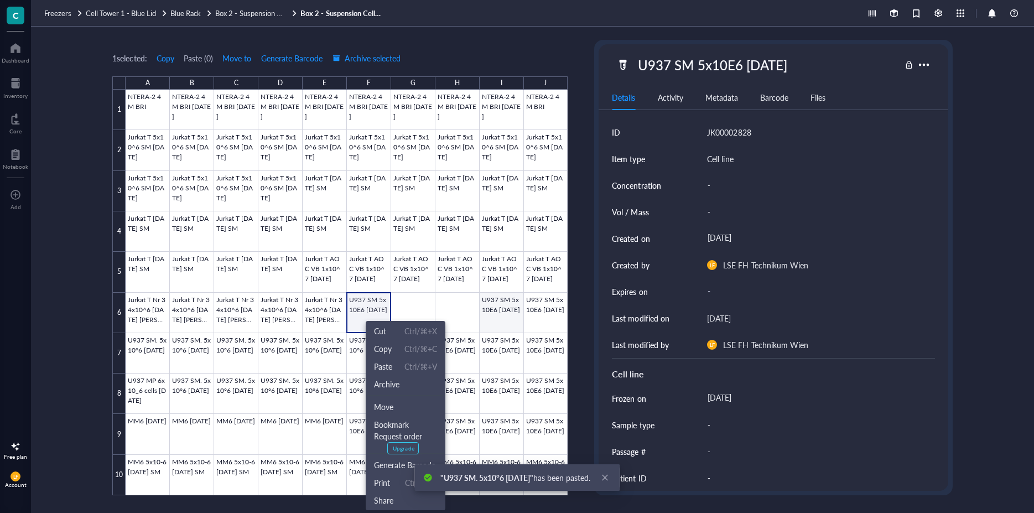
click at [505, 304] on div at bounding box center [347, 292] width 442 height 405
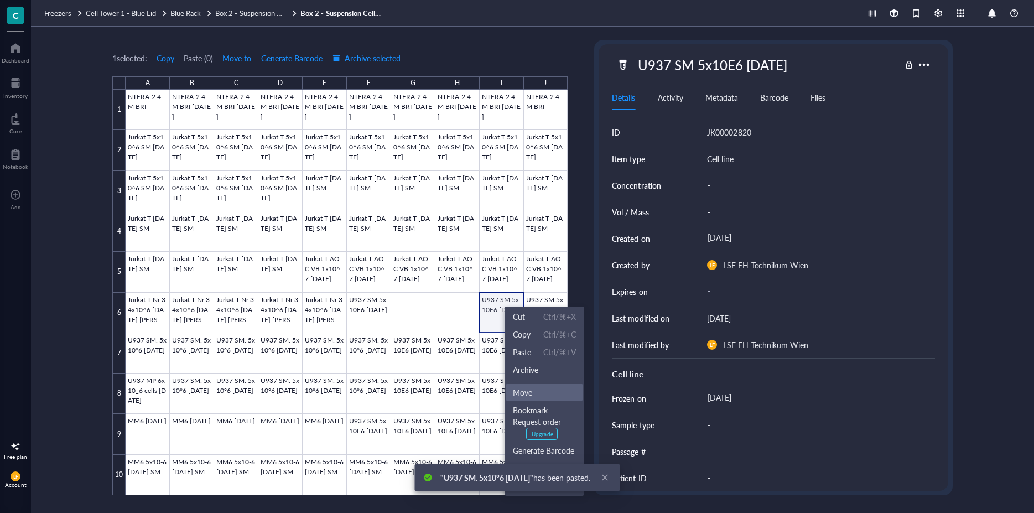
click at [523, 386] on li "Move" at bounding box center [544, 392] width 77 height 18
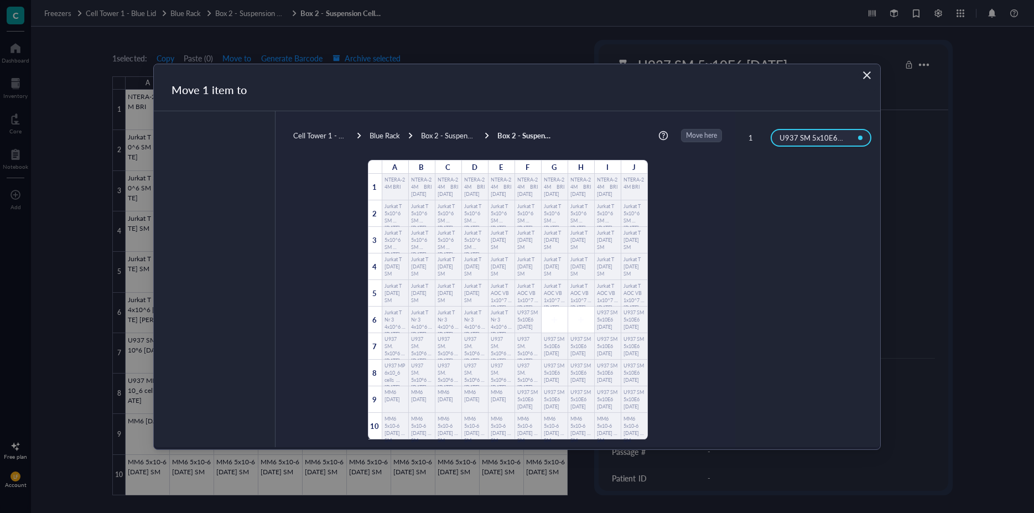
click at [408, 305] on div "Jurkat T [DATE] SM" at bounding box center [421, 293] width 27 height 27
click at [541, 319] on div at bounding box center [554, 319] width 27 height 27
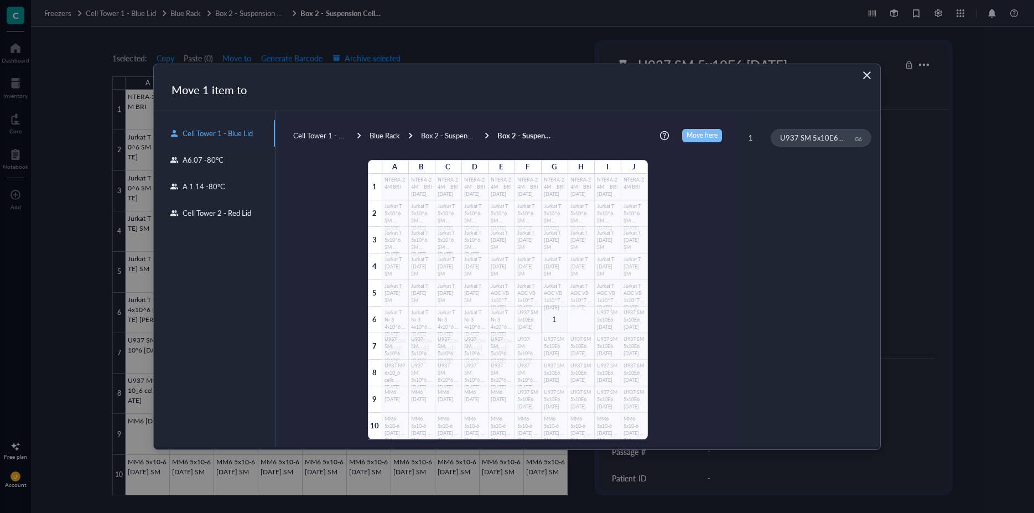
click at [686, 137] on span "Move here" at bounding box center [701, 135] width 31 height 13
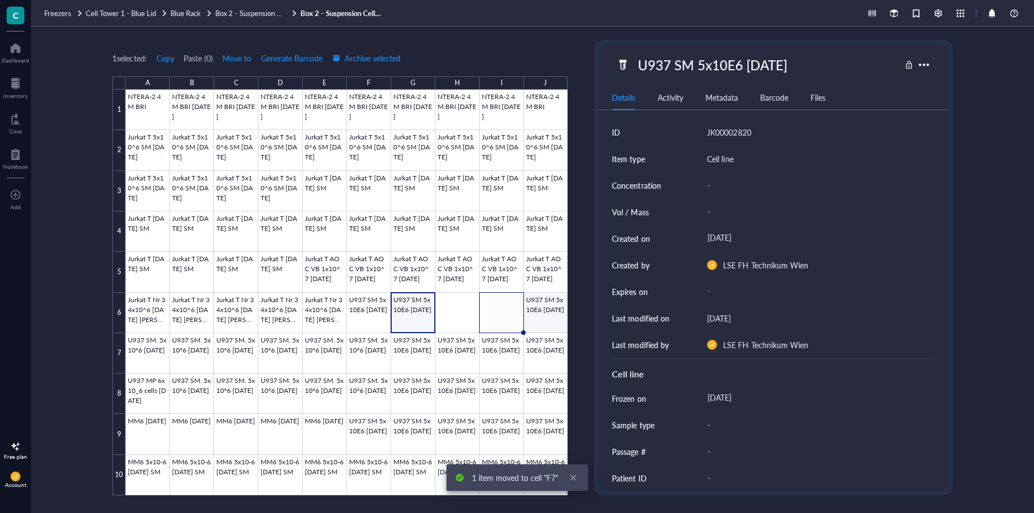
click at [549, 308] on div at bounding box center [347, 292] width 442 height 405
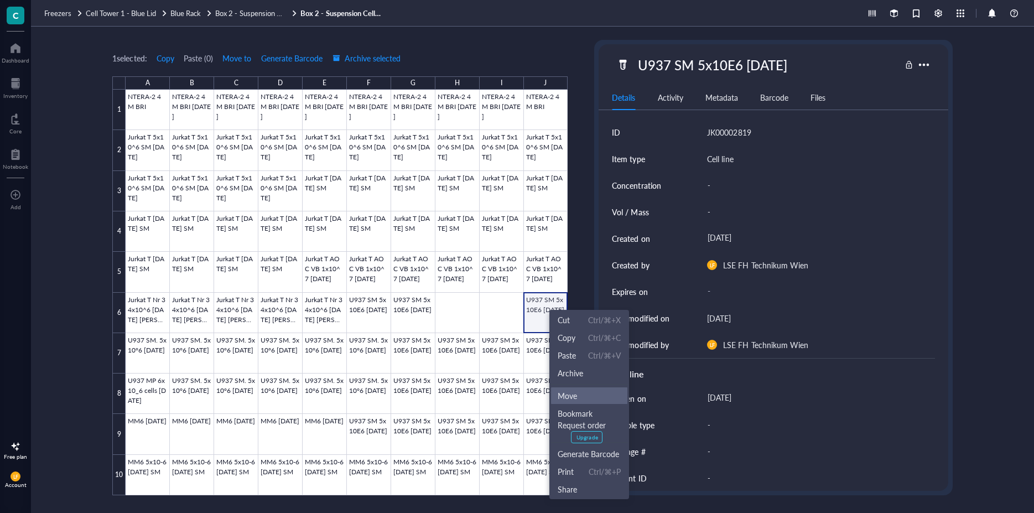
click at [564, 396] on span "Move" at bounding box center [589, 395] width 63 height 12
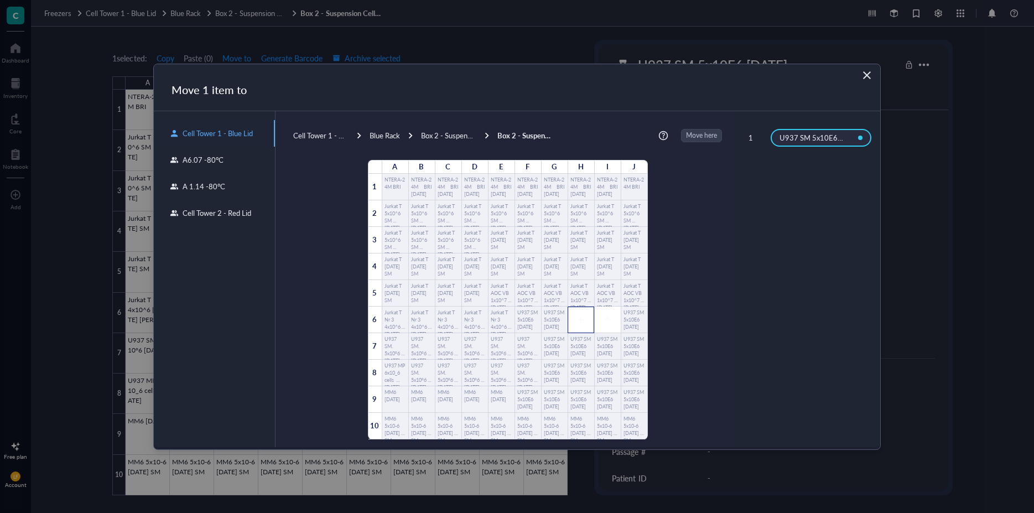
click at [577, 317] on icon at bounding box center [581, 320] width 8 height 8
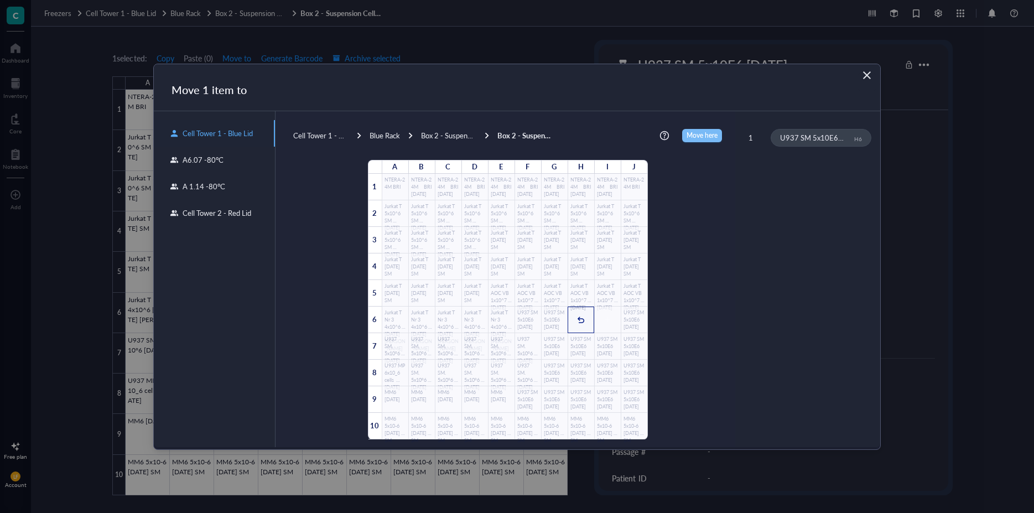
click at [686, 133] on span "Move here" at bounding box center [701, 135] width 31 height 13
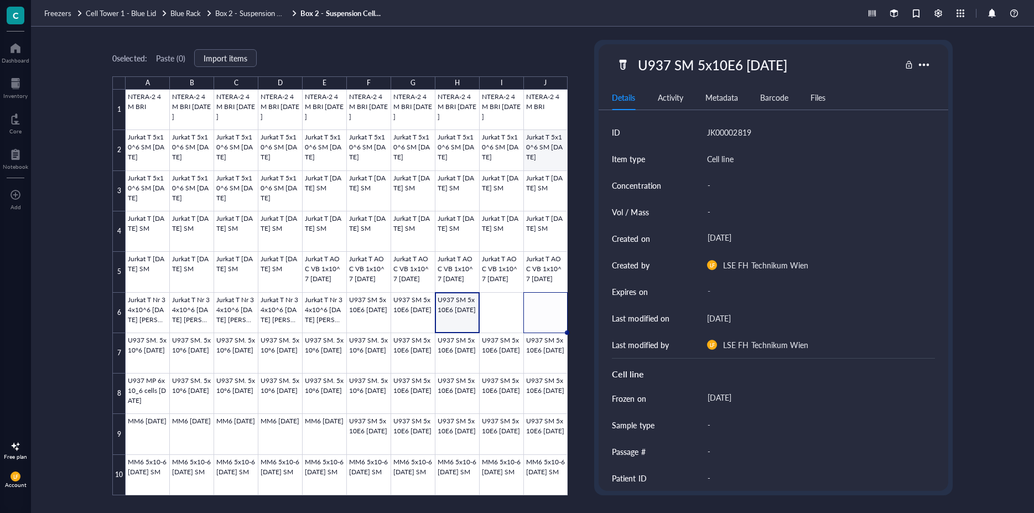
click at [544, 146] on div at bounding box center [347, 292] width 442 height 405
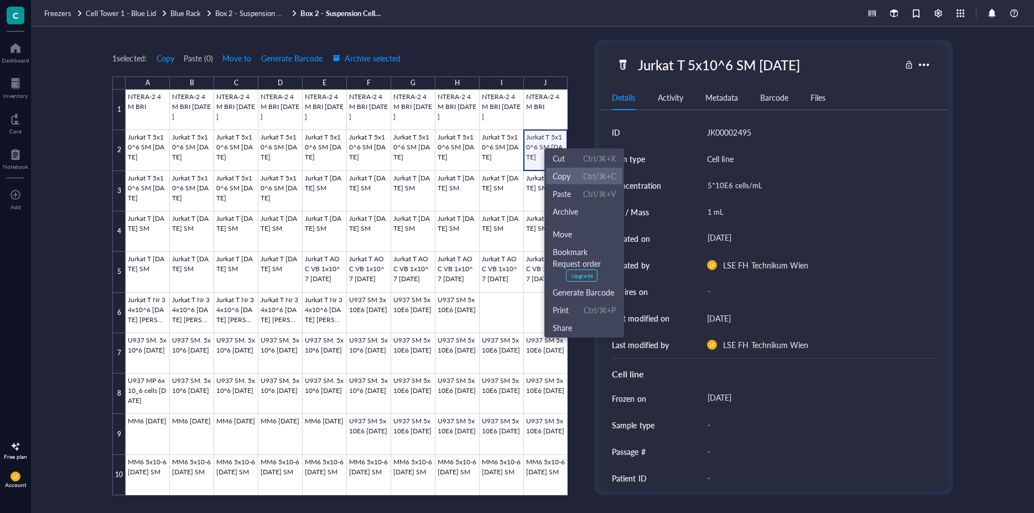
click at [576, 175] on span "Copy Ctrl/⌘+C" at bounding box center [584, 176] width 63 height 12
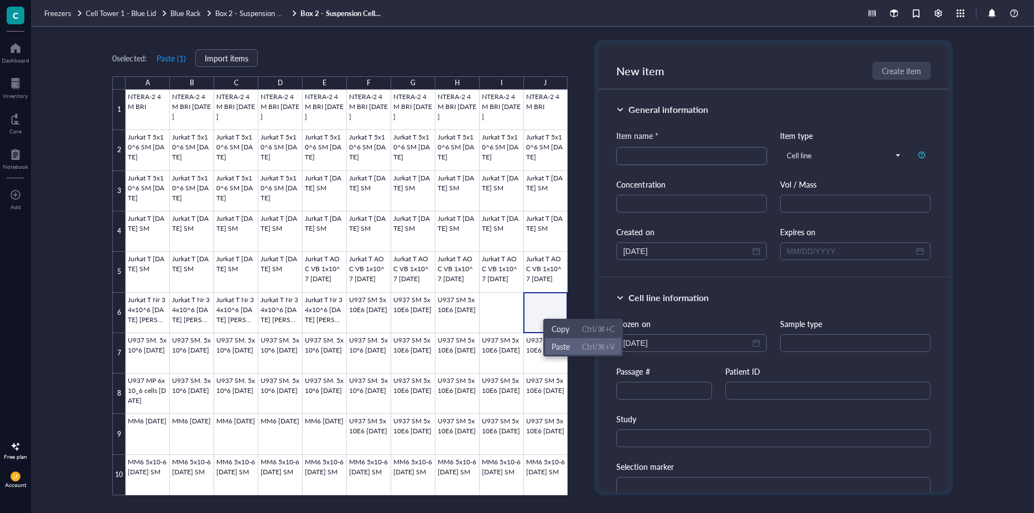
click at [565, 347] on span "Paste" at bounding box center [561, 346] width 18 height 12
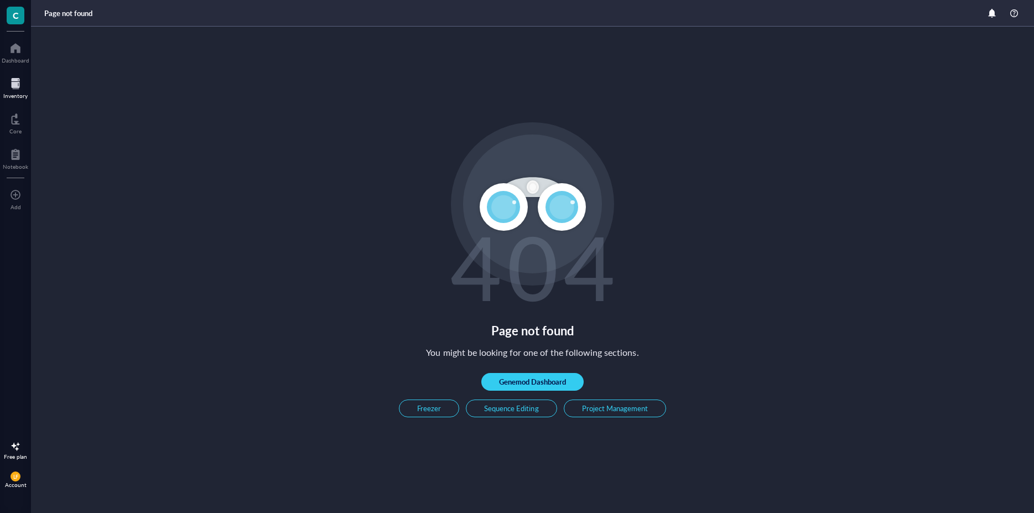
click at [20, 93] on div "Inventory" at bounding box center [15, 95] width 24 height 7
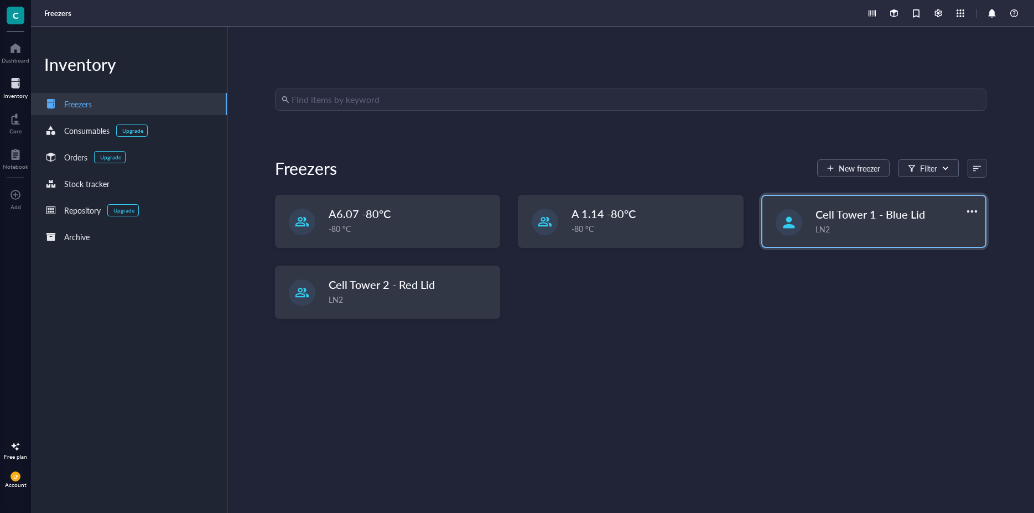
click at [818, 222] on div "Cell Tower 1 - Blue Lid LN2" at bounding box center [896, 220] width 163 height 29
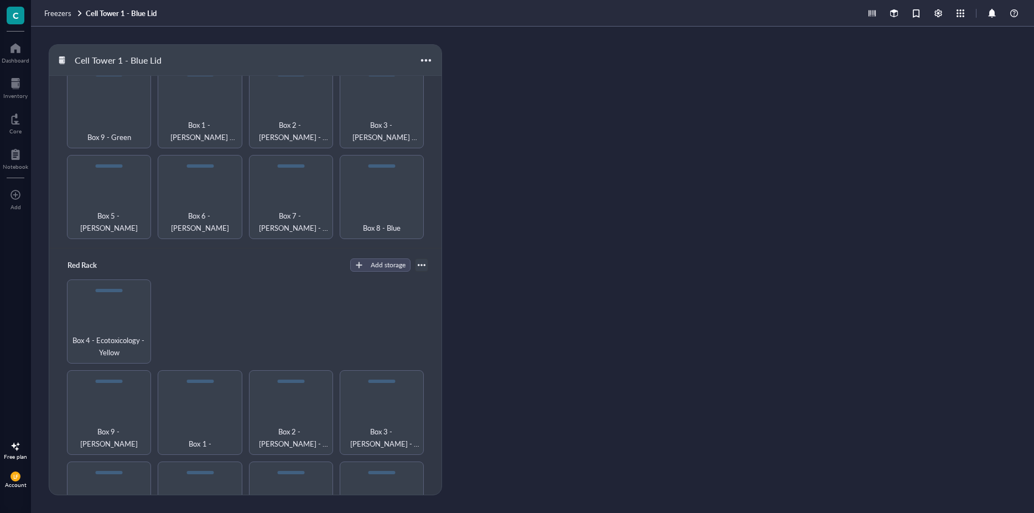
scroll to position [770, 0]
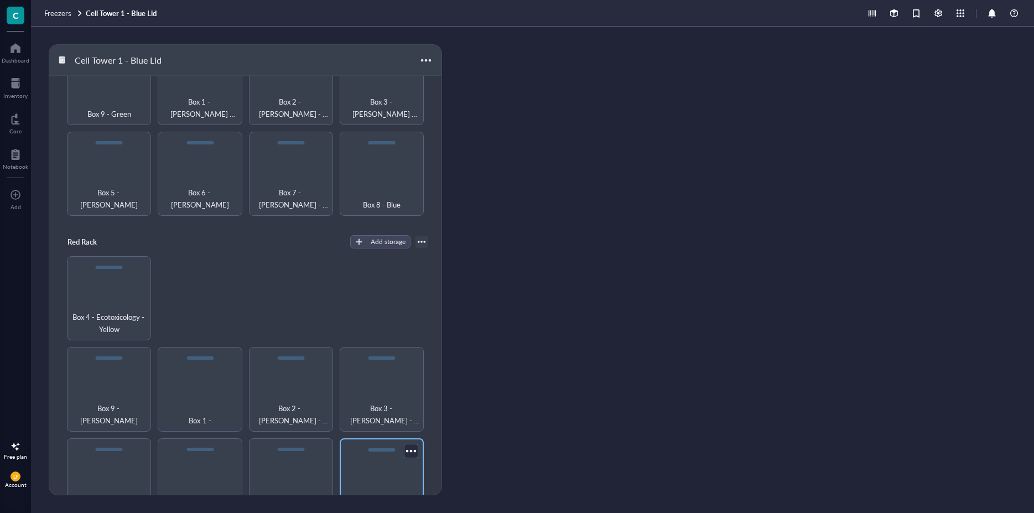
click at [383, 492] on span "Box 8 - BALB/3T3; T47D-kBluc- Red" at bounding box center [381, 504] width 73 height 24
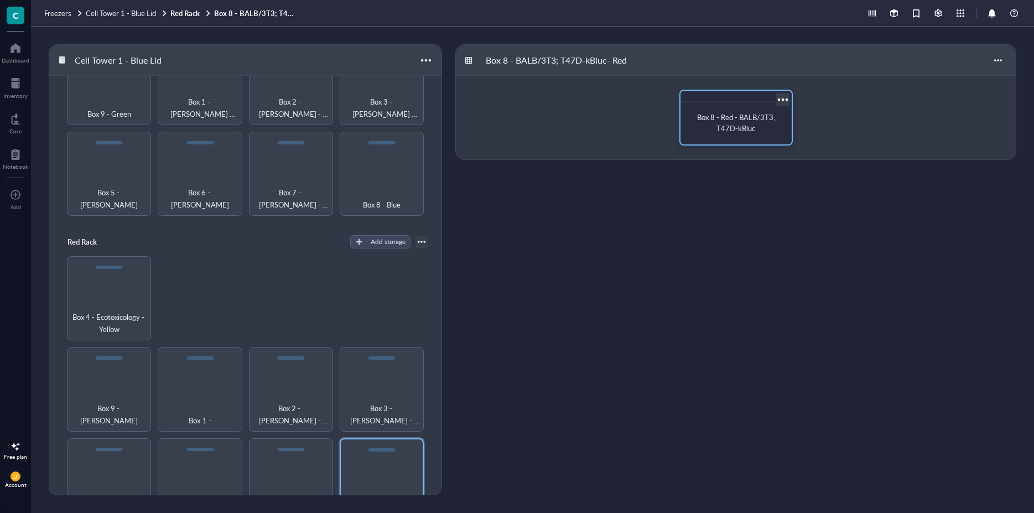
click at [718, 123] on span "Box 8 - Red - BALB/3T3; T47D-kBluc" at bounding box center [737, 123] width 80 height 22
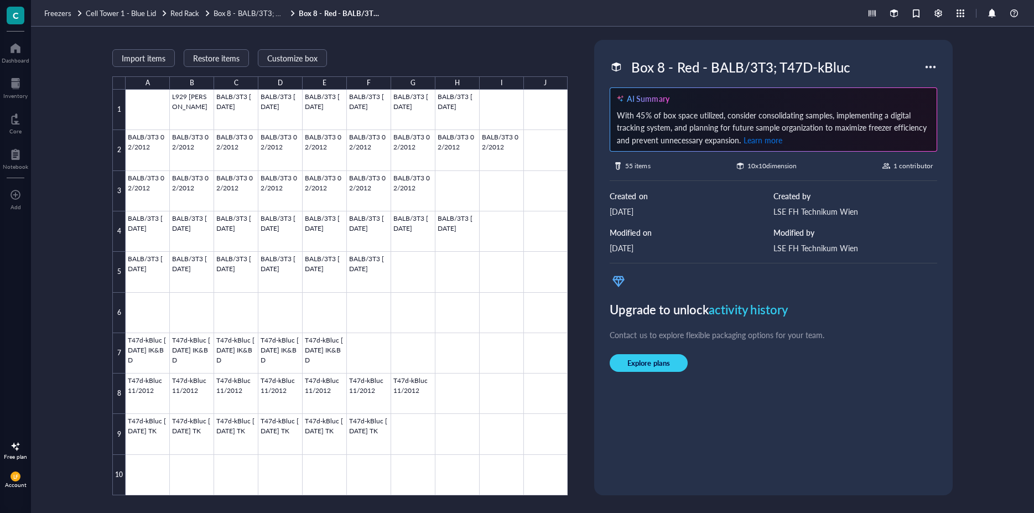
click at [761, 138] on span "Learn more" at bounding box center [762, 139] width 39 height 11
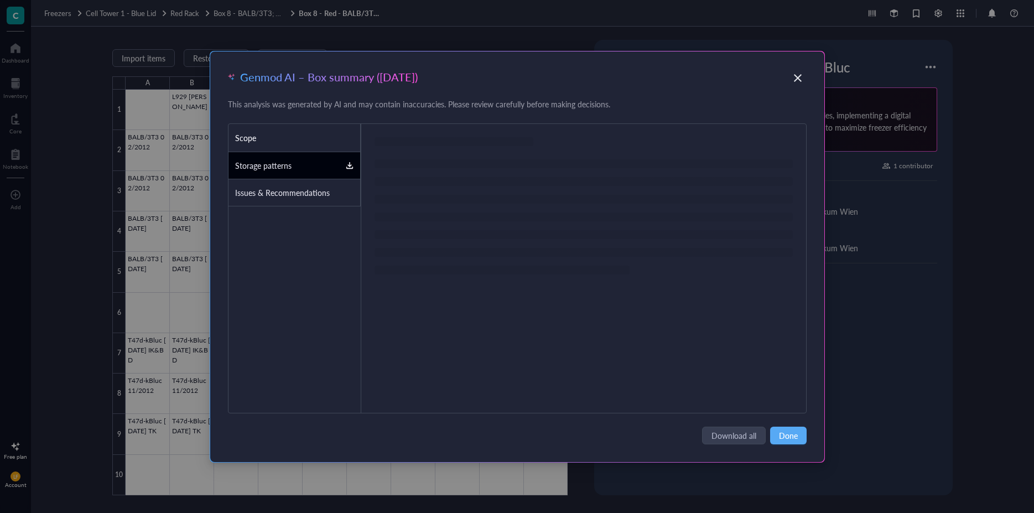
click at [274, 142] on div "Scope" at bounding box center [294, 138] width 132 height 28
click at [352, 167] on icon at bounding box center [350, 166] width 8 height 8
click at [244, 133] on div "Scope" at bounding box center [294, 138] width 132 height 28
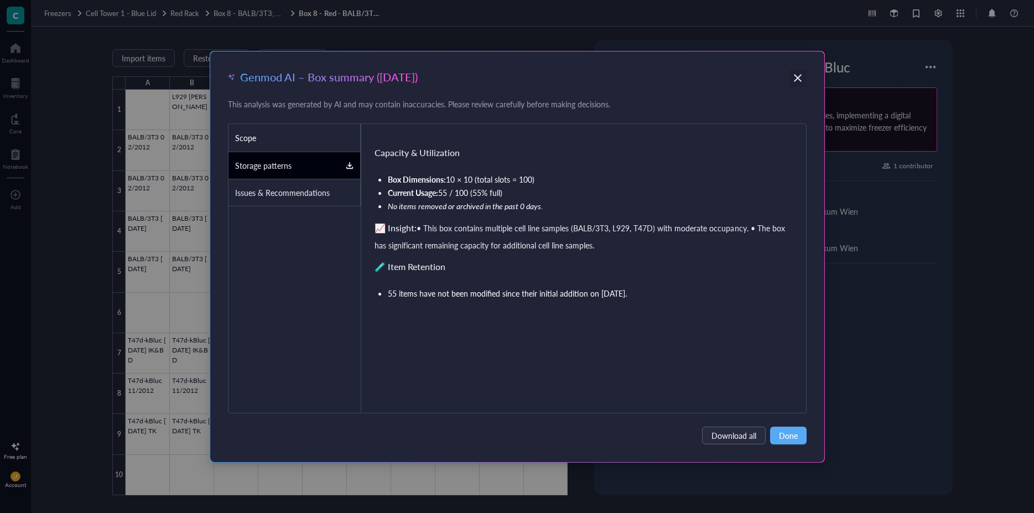
click at [795, 77] on icon "Close" at bounding box center [797, 77] width 11 height 11
